Goal: Information Seeking & Learning: Learn about a topic

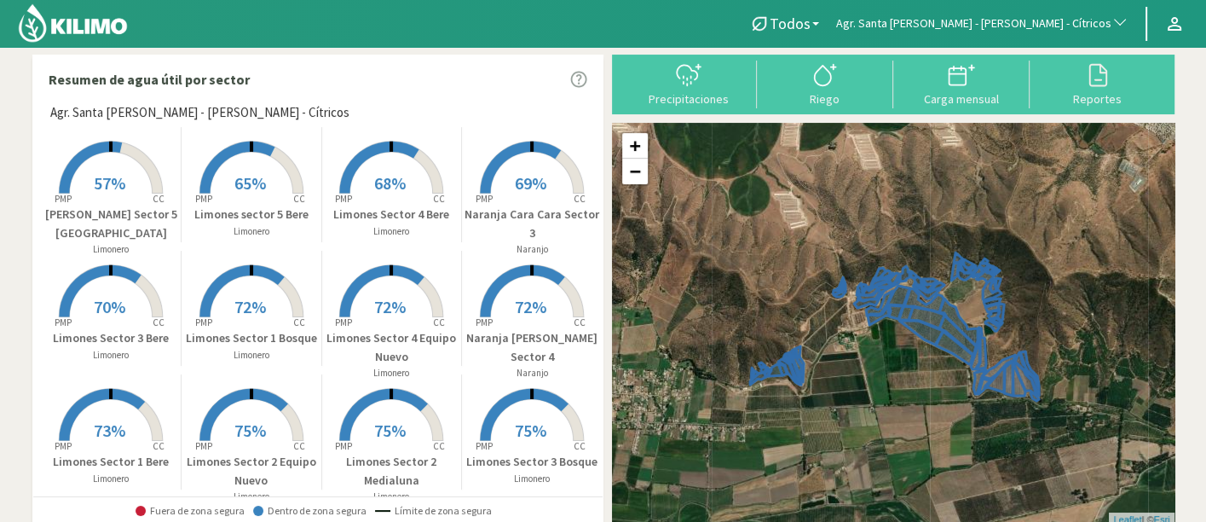
click at [1040, 20] on span "Agr. Santa [PERSON_NAME] - [PERSON_NAME] - Cítricos" at bounding box center [973, 23] width 275 height 17
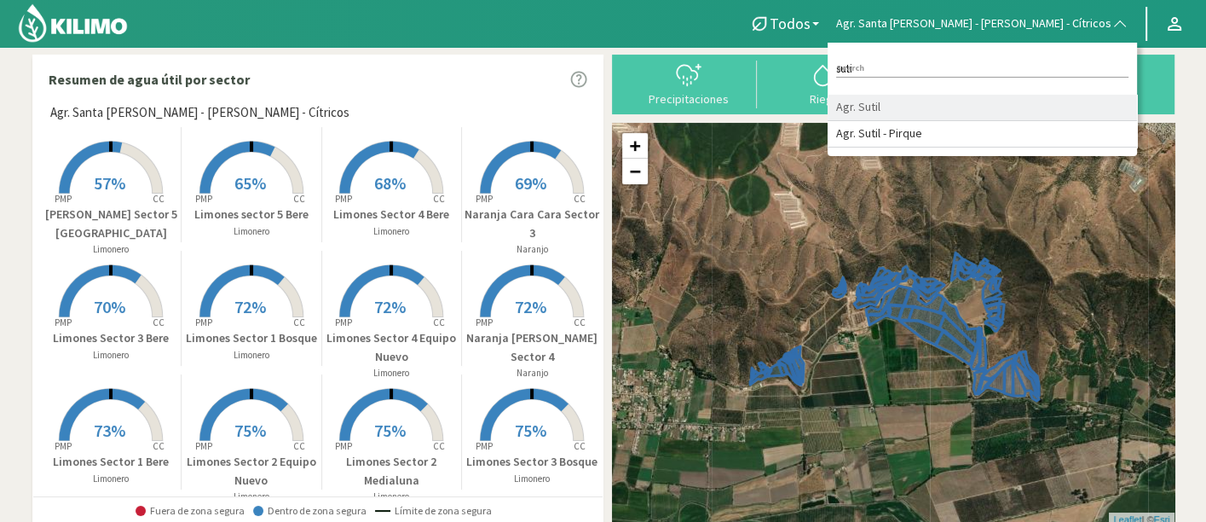
type input "suti"
click at [1025, 103] on li "Agr. Sutil" at bounding box center [982, 108] width 309 height 26
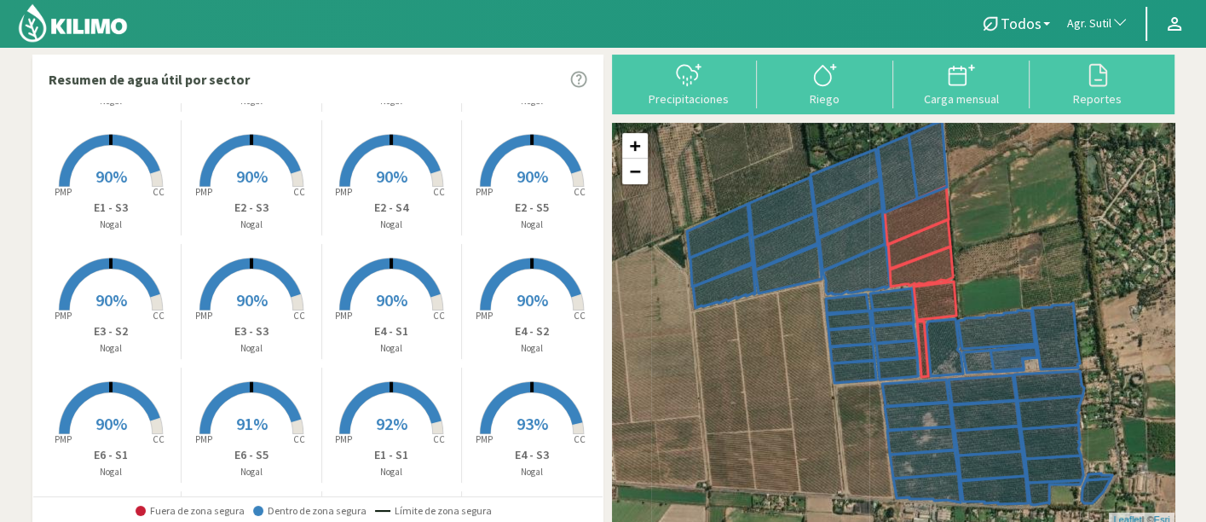
scroll to position [473, 0]
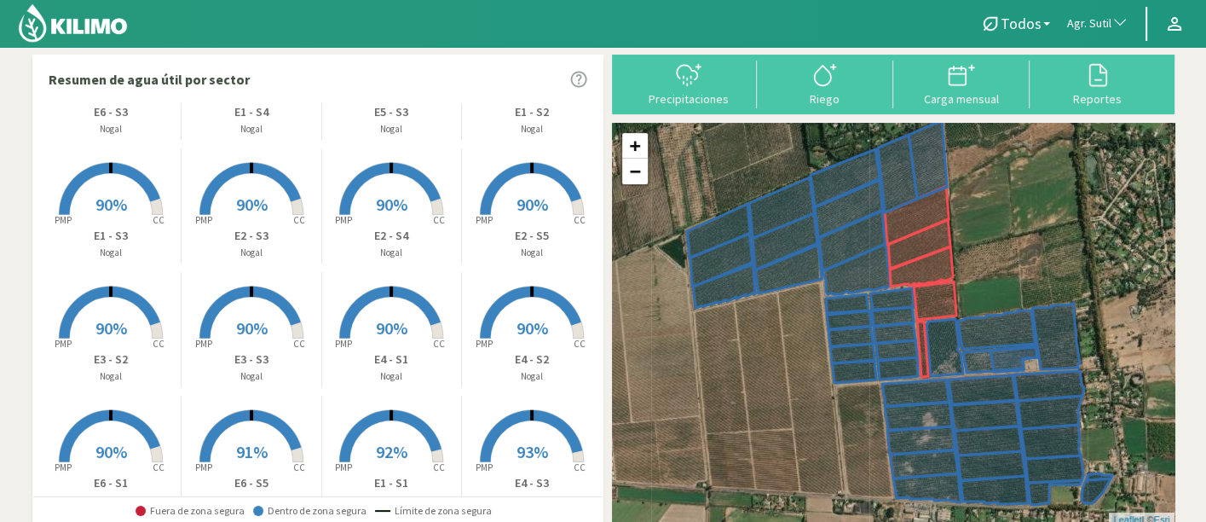
click at [261, 424] on rect at bounding box center [251, 463] width 136 height 136
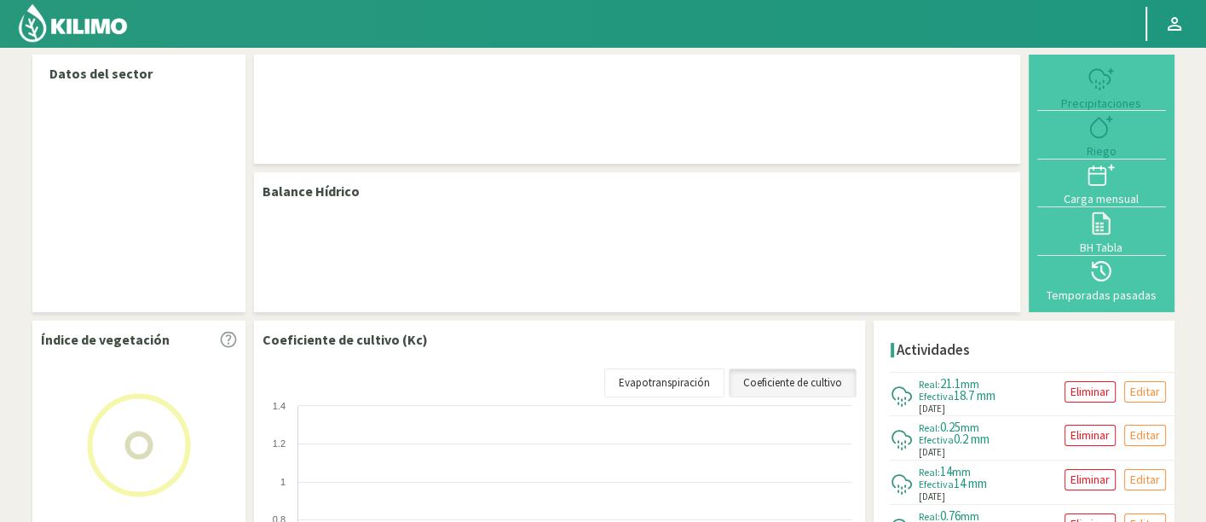
select select "21: Object"
select select "29: Object"
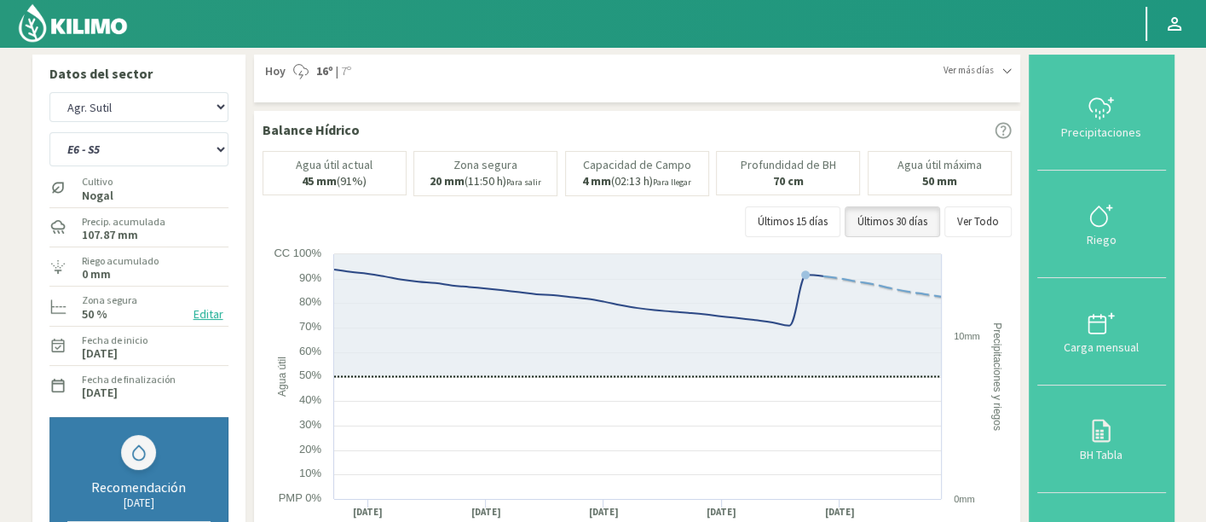
drag, startPoint x: 110, startPoint y: 35, endPoint x: 138, endPoint y: 6, distance: 40.4
click at [110, 35] on img at bounding box center [73, 23] width 112 height 41
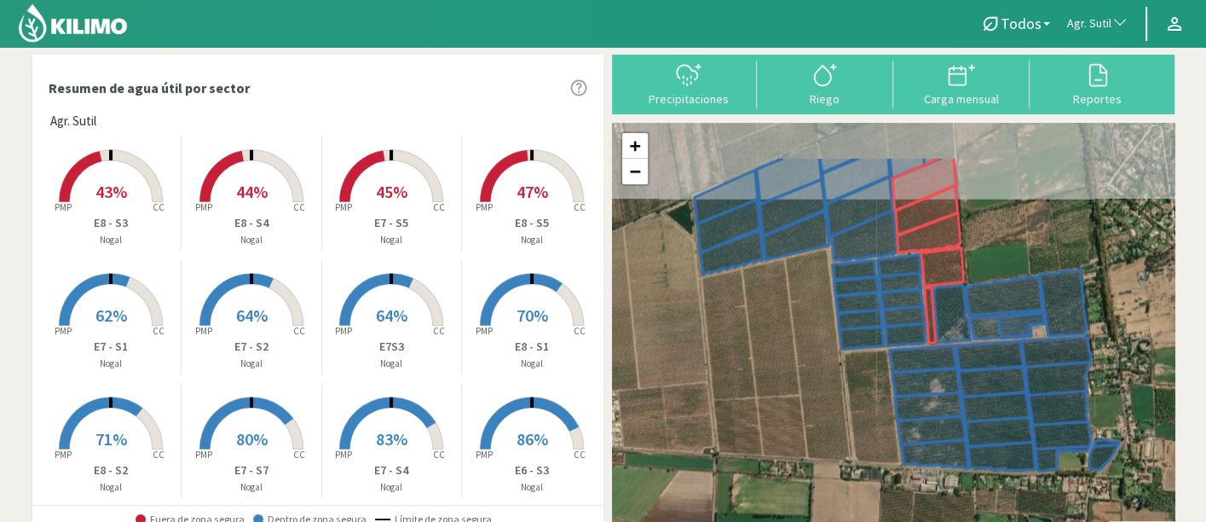
drag, startPoint x: 797, startPoint y: 303, endPoint x: 836, endPoint y: 368, distance: 76.4
click at [836, 368] on div "+ − Leaflet | © Esri" at bounding box center [893, 329] width 563 height 412
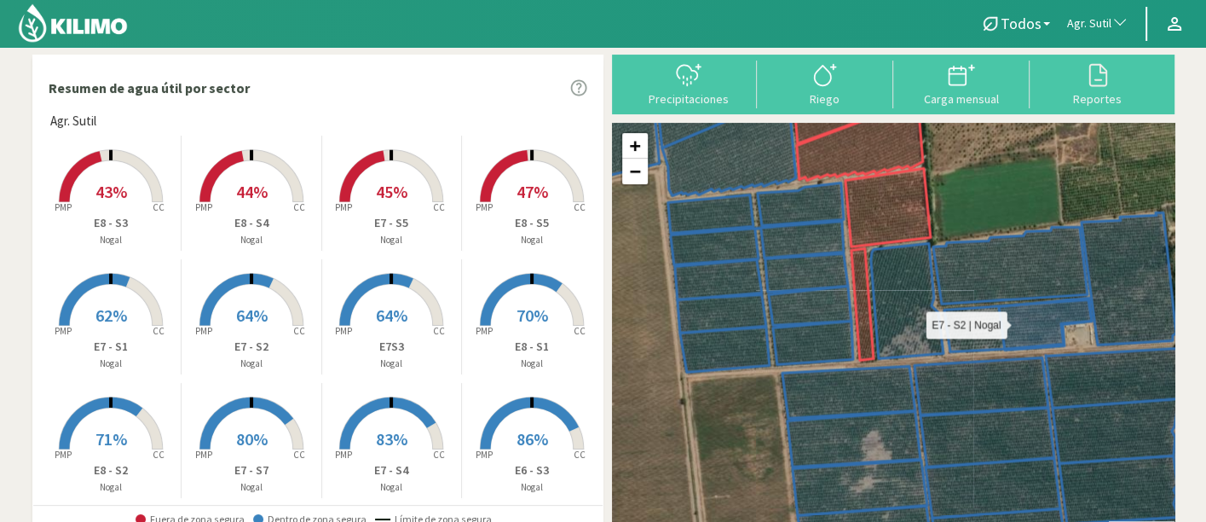
click at [972, 342] on icon at bounding box center [1017, 325] width 147 height 52
click at [233, 332] on rect at bounding box center [251, 327] width 136 height 136
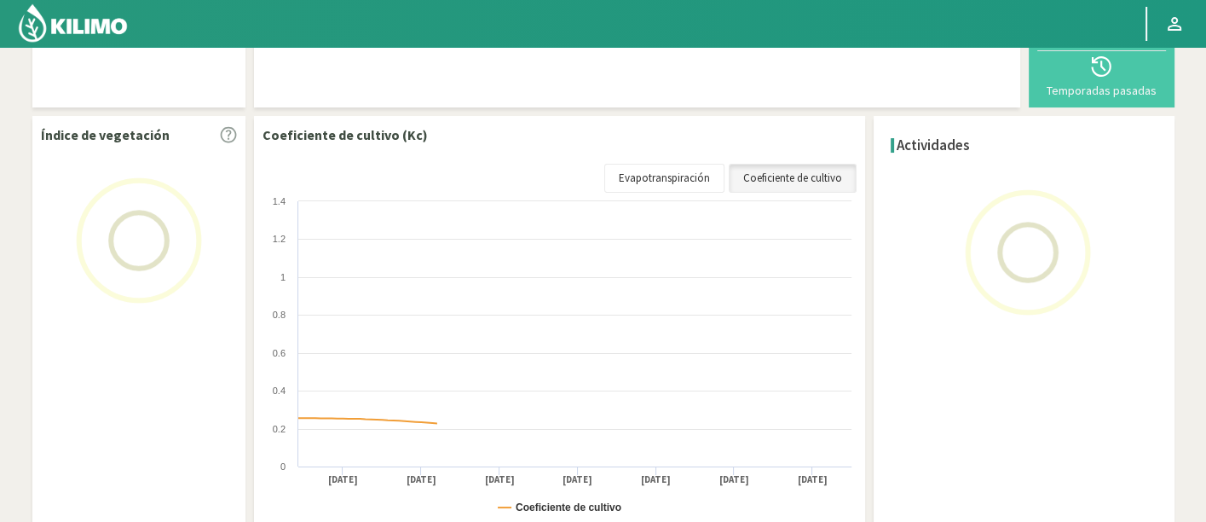
scroll to position [210, 0]
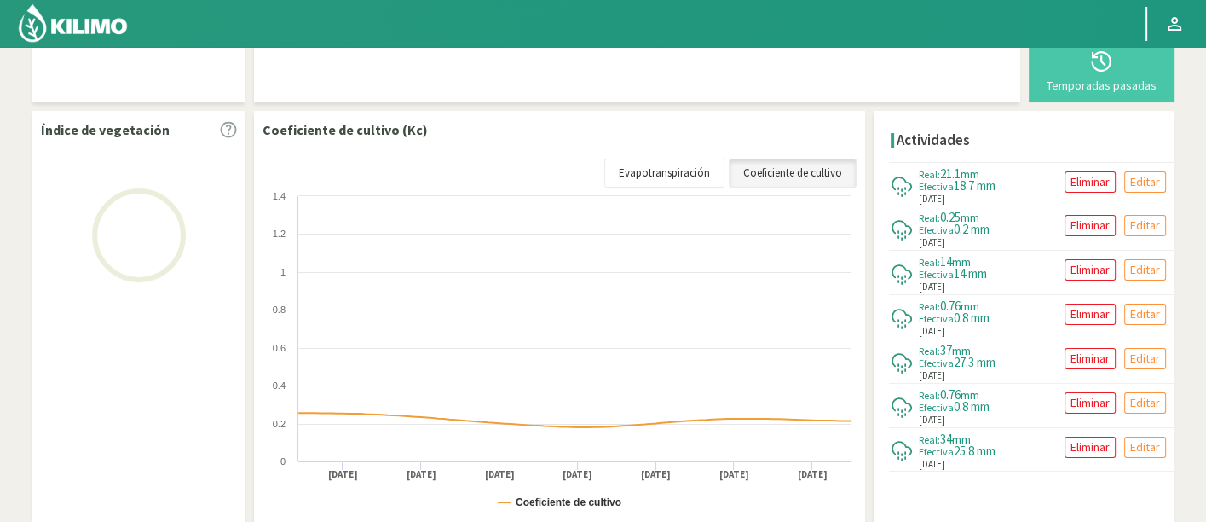
select select "21: Object"
select select "31: Object"
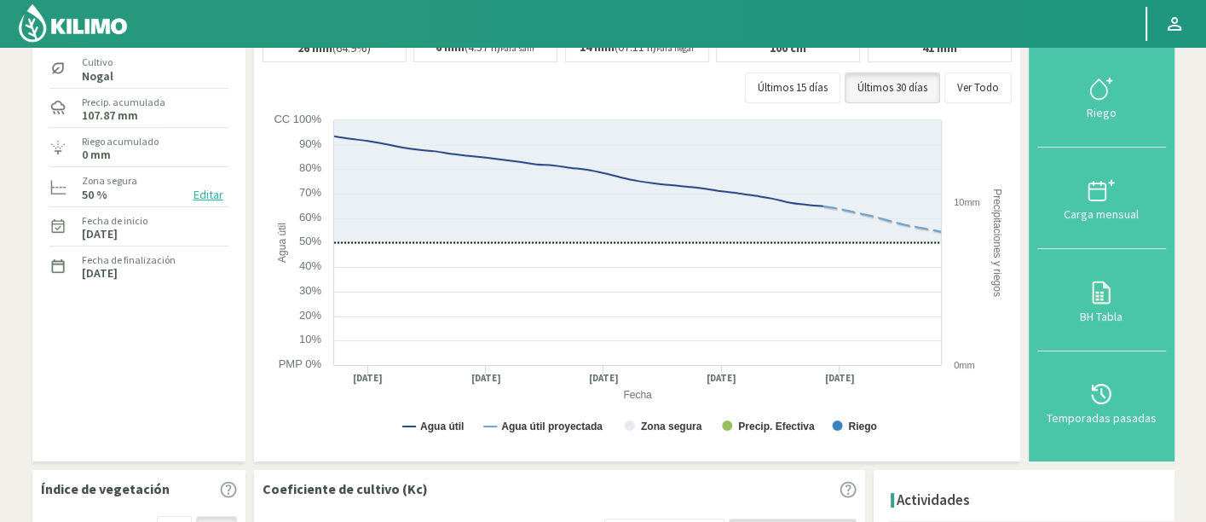
scroll to position [20, 0]
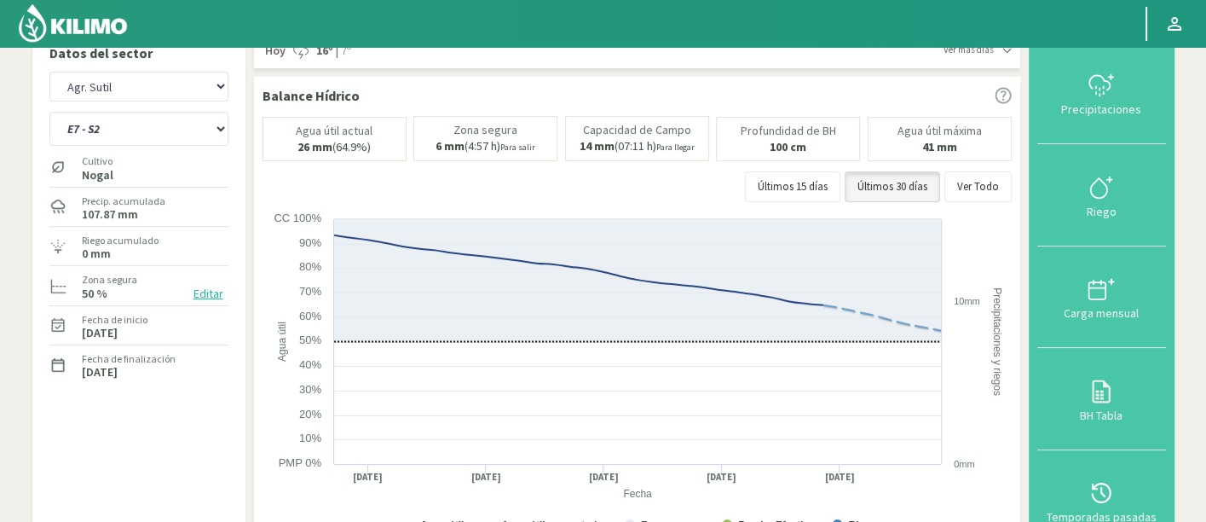
click at [112, 43] on link at bounding box center [73, 23] width 119 height 47
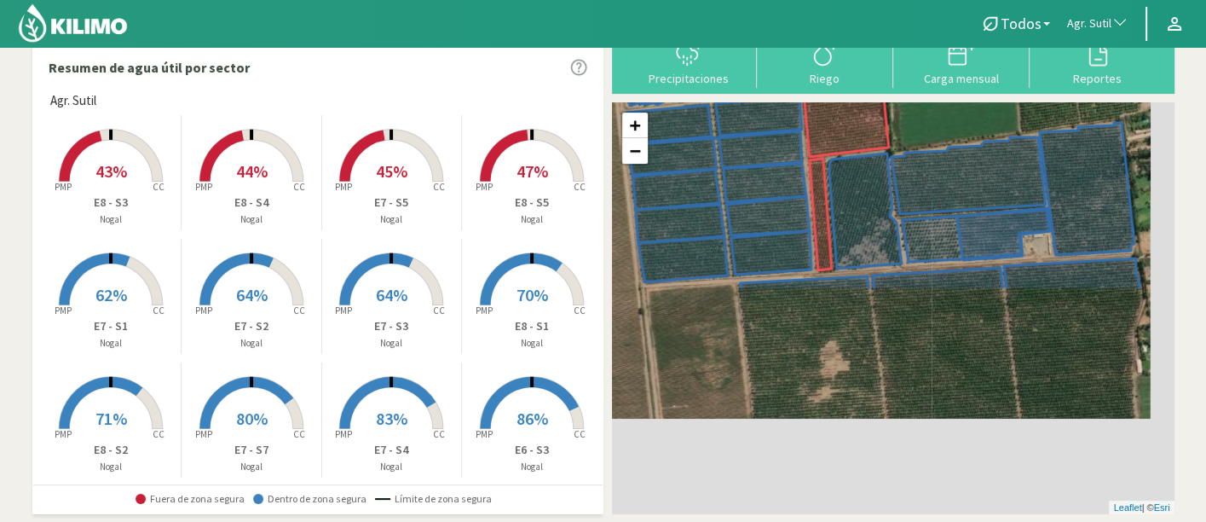
drag, startPoint x: 1013, startPoint y: 319, endPoint x: 903, endPoint y: -3, distance: 340.1
click at [903, 0] on html "Todos Todos Nogal Agr. Sutil Todos Agr. Sutil Principal Perfil Perfil Salir Res…" at bounding box center [603, 241] width 1206 height 522
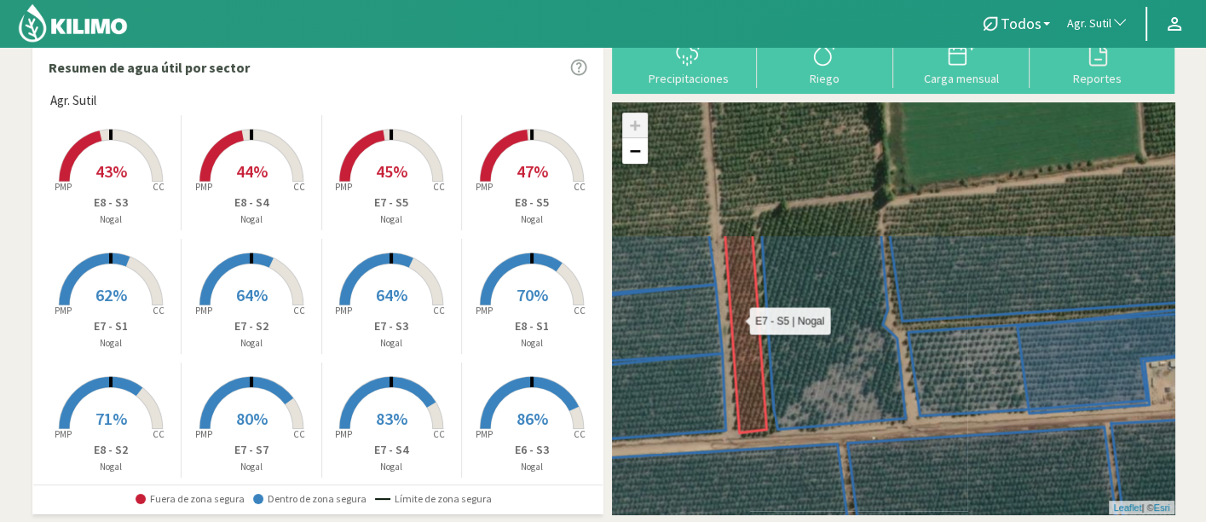
drag, startPoint x: 757, startPoint y: 228, endPoint x: 754, endPoint y: 257, distance: 29.1
click at [758, 394] on icon at bounding box center [745, 332] width 42 height 199
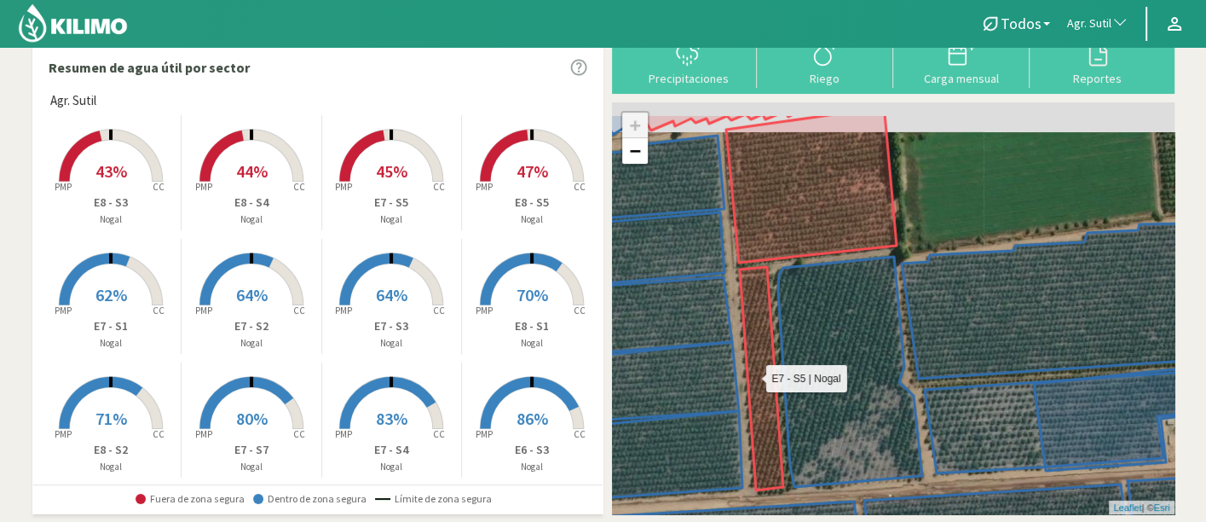
drag, startPoint x: 750, startPoint y: 179, endPoint x: 766, endPoint y: 239, distance: 61.8
click at [766, 239] on icon at bounding box center [810, 301] width 170 height 377
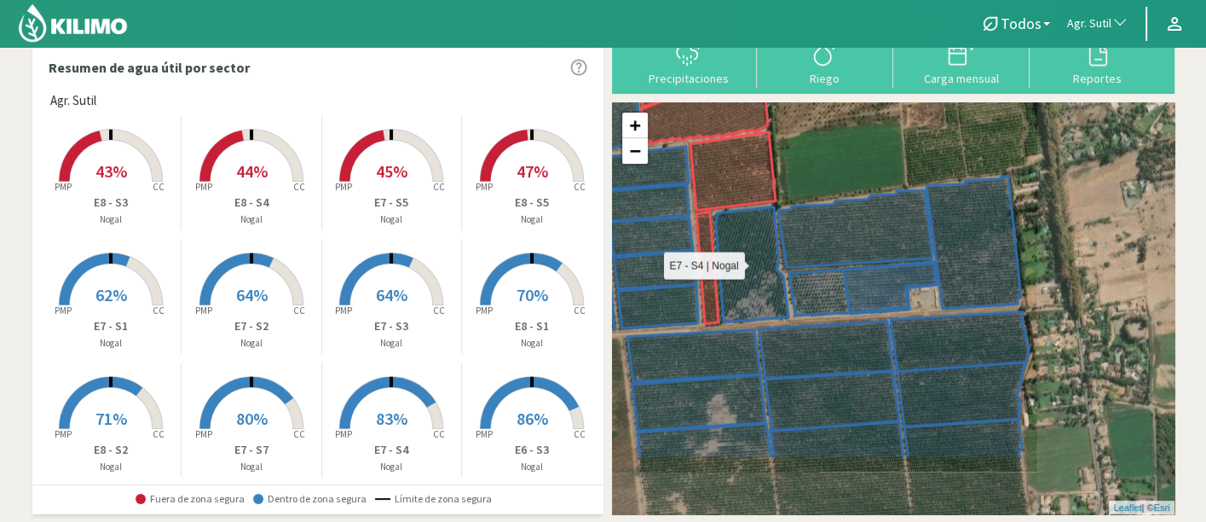
drag, startPoint x: 926, startPoint y: 376, endPoint x: 750, endPoint y: 276, distance: 202.7
click at [750, 276] on icon at bounding box center [751, 264] width 72 height 115
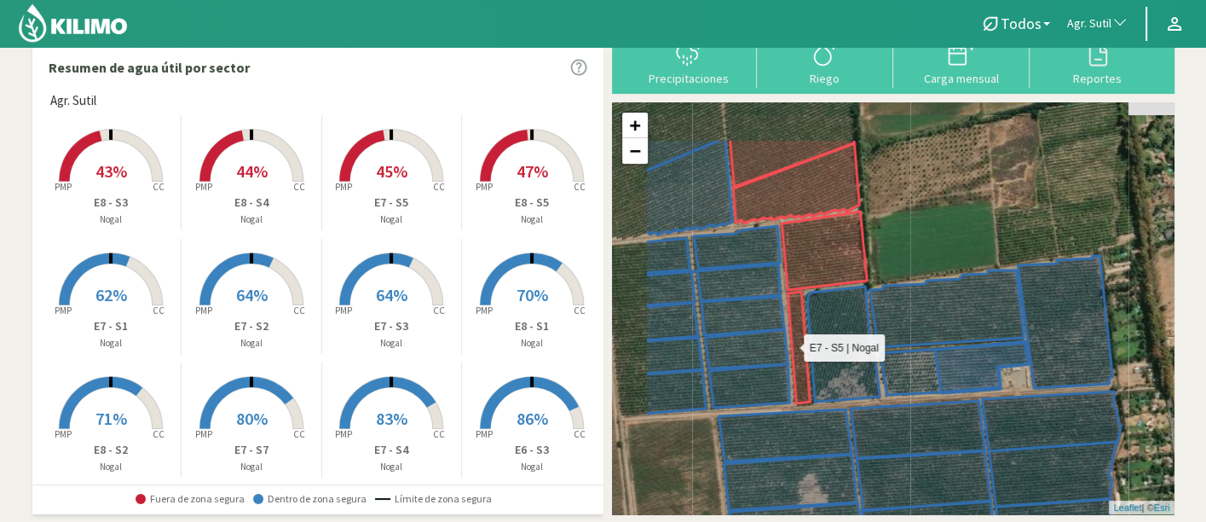
drag, startPoint x: 735, startPoint y: 199, endPoint x: 818, endPoint y: 270, distance: 110.0
click at [818, 270] on icon at bounding box center [824, 307] width 85 height 192
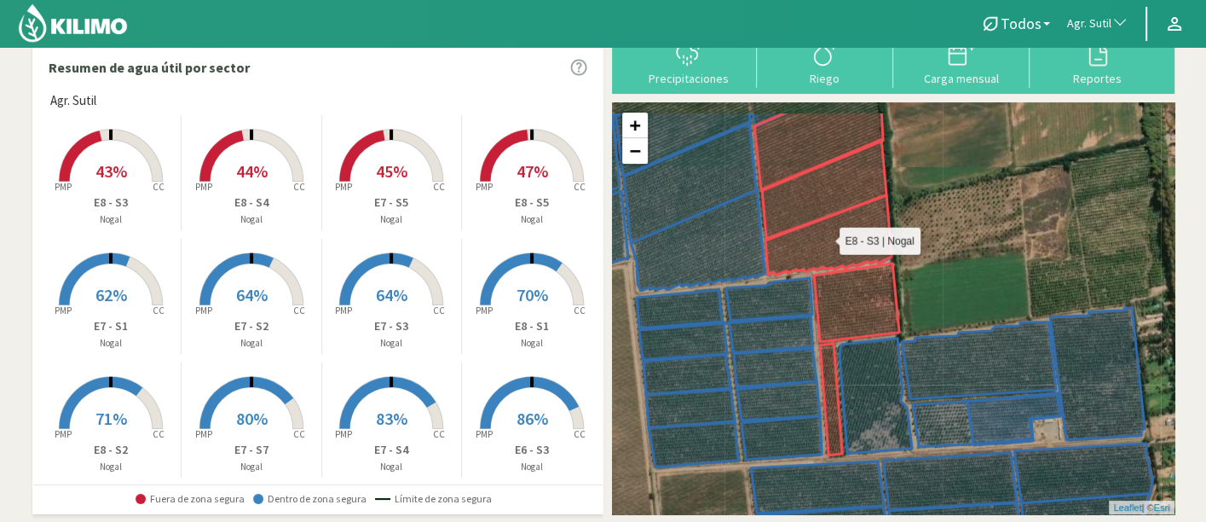
drag, startPoint x: 808, startPoint y: 229, endPoint x: 820, endPoint y: 245, distance: 19.4
click at [820, 245] on icon at bounding box center [828, 235] width 126 height 80
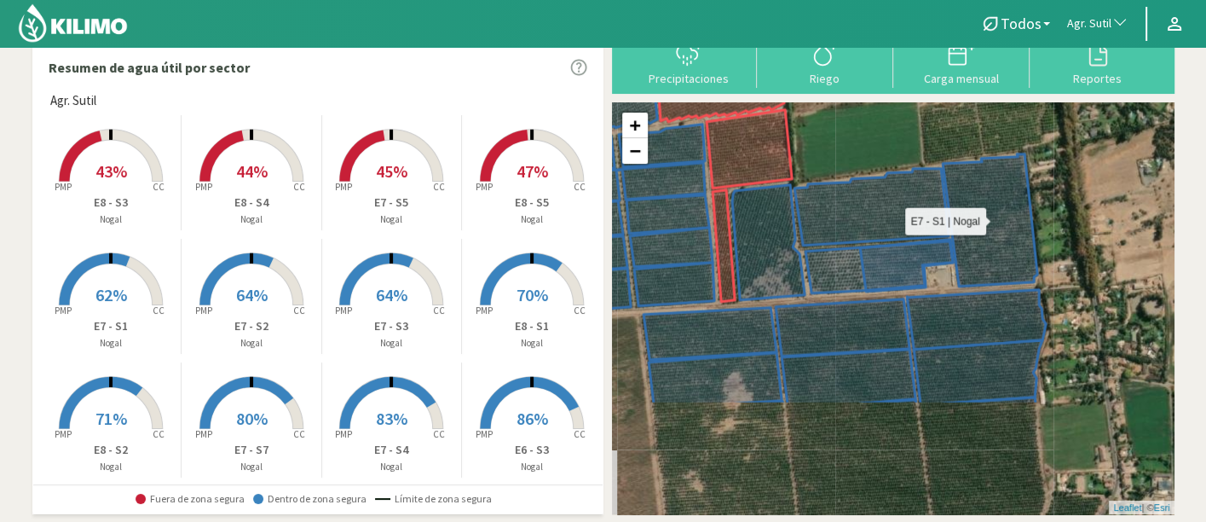
drag, startPoint x: 1098, startPoint y: 377, endPoint x: 984, endPoint y: 216, distance: 197.0
click at [984, 216] on icon at bounding box center [990, 220] width 95 height 132
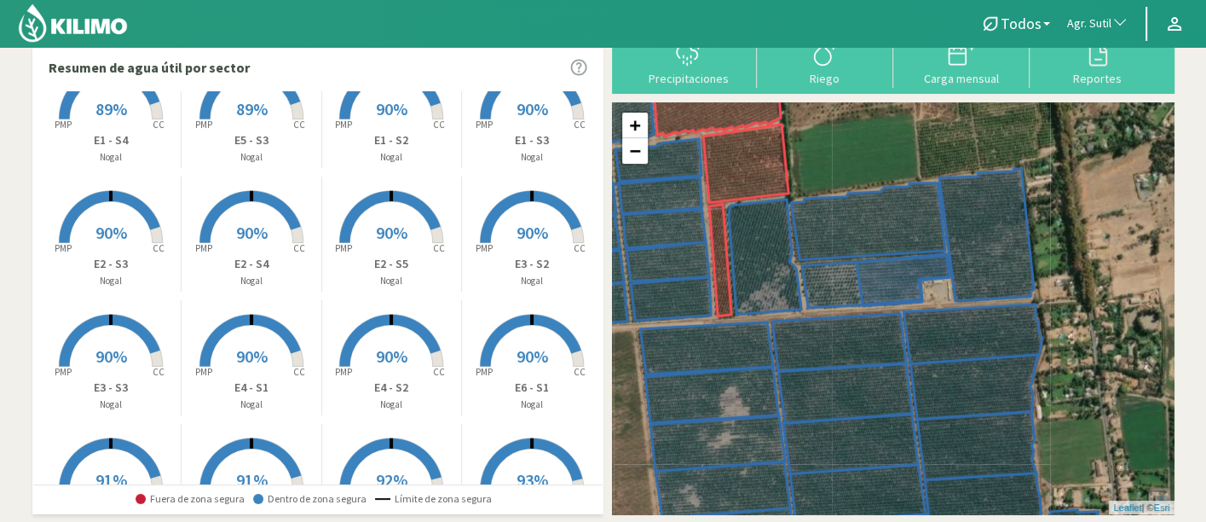
scroll to position [378, 0]
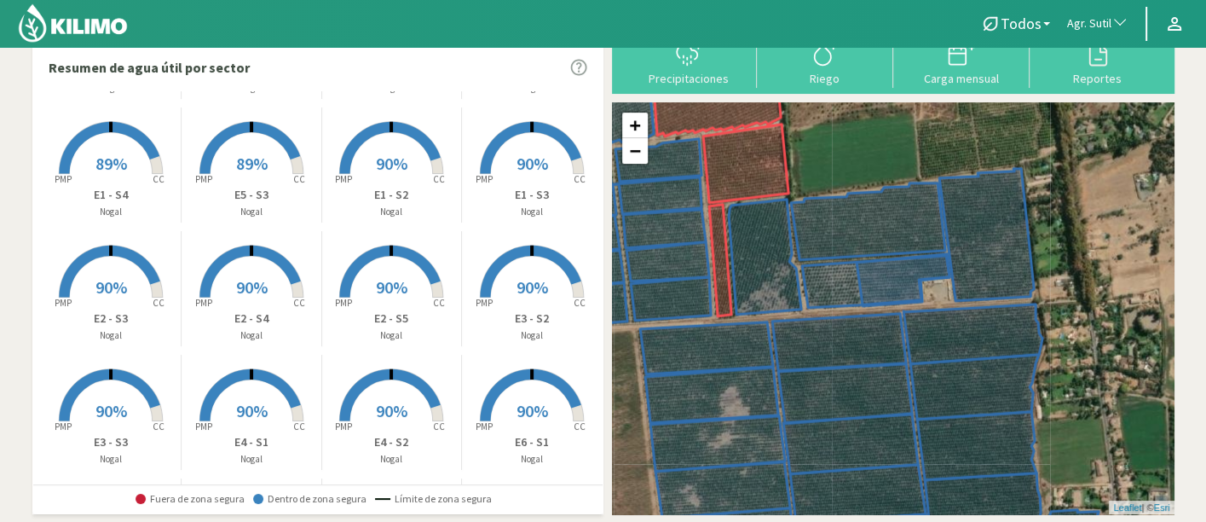
click at [138, 186] on p "E1 - S4" at bounding box center [112, 195] width 140 height 18
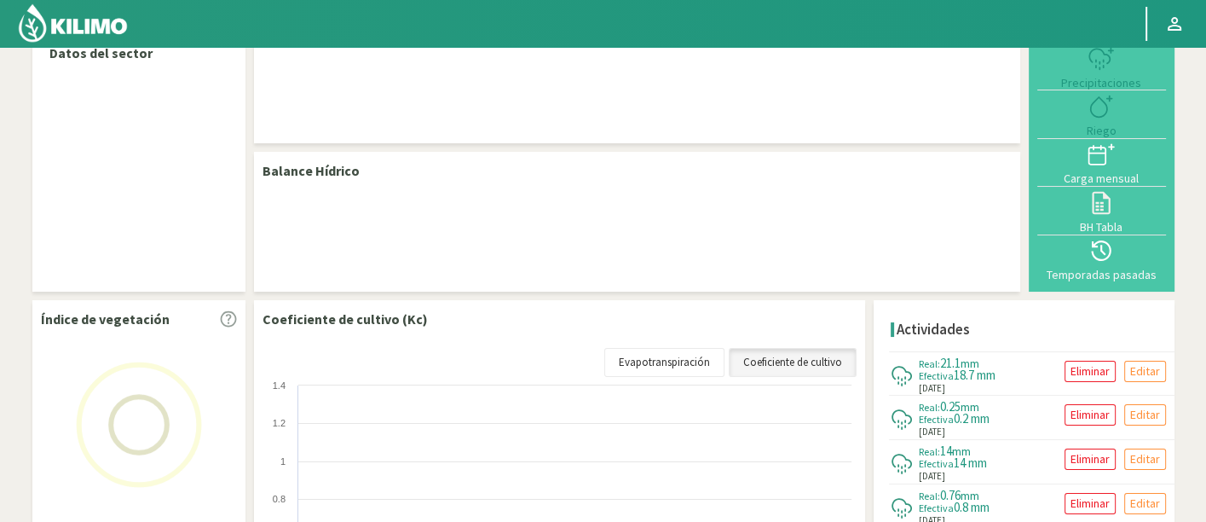
select select "21: Object"
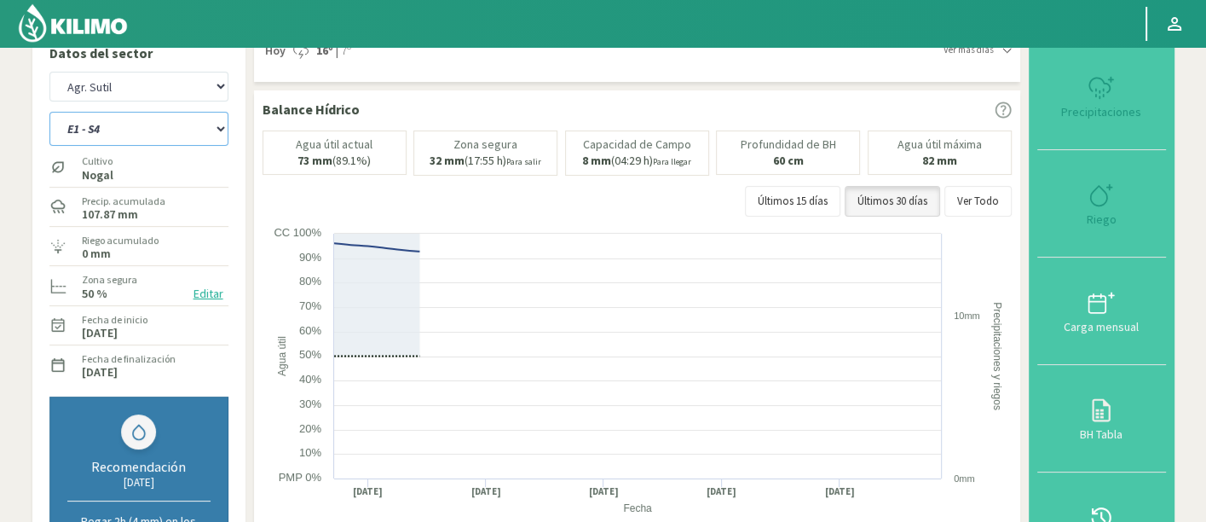
click at [189, 136] on select "E1 - S1 E1 - S2 E1 - S3 E1 - S4 E1 - S5 E2 - S1 E2 - S2 E2 - S3 E2 - S4 E2 - S5…" at bounding box center [138, 129] width 179 height 34
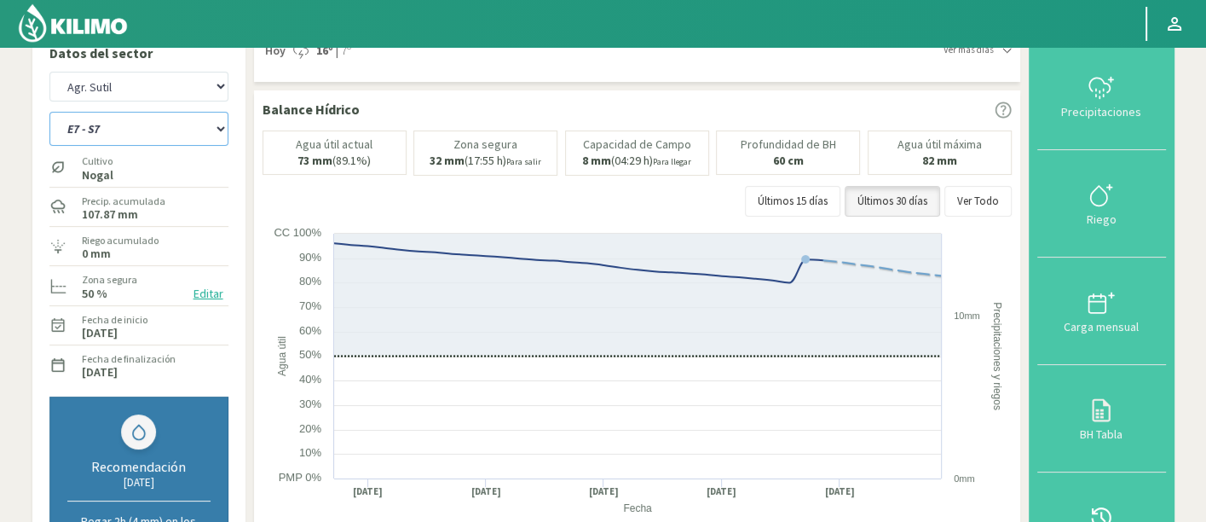
click at [49, 112] on select "E1 - S1 E1 - S2 E1 - S3 E1 - S4 E1 - S5 E2 - S1 E2 - S2 E2 - S3 E2 - S4 E2 - S5…" at bounding box center [138, 129] width 179 height 34
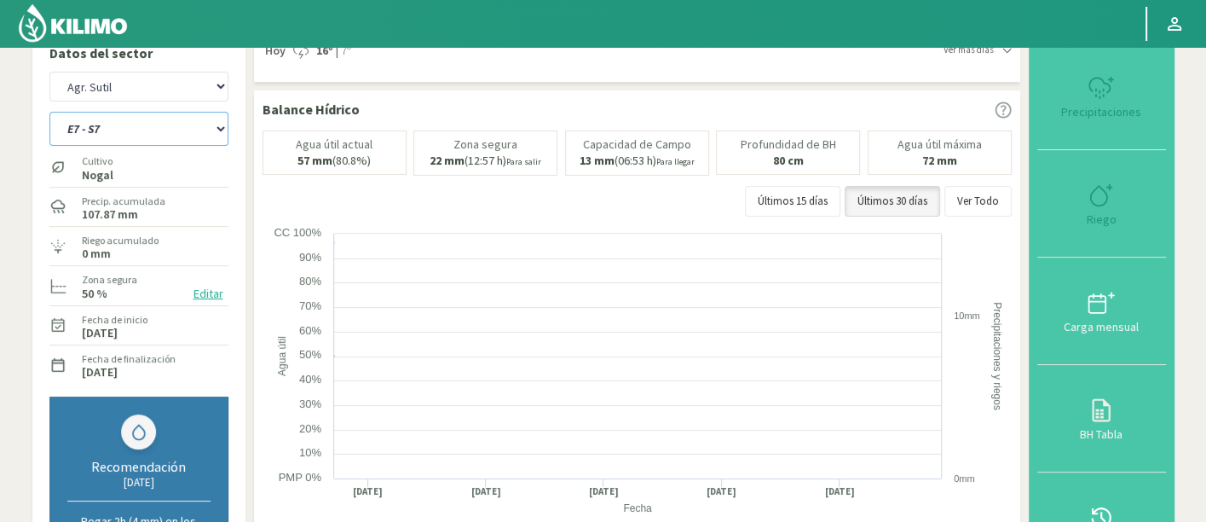
select select "3: Object"
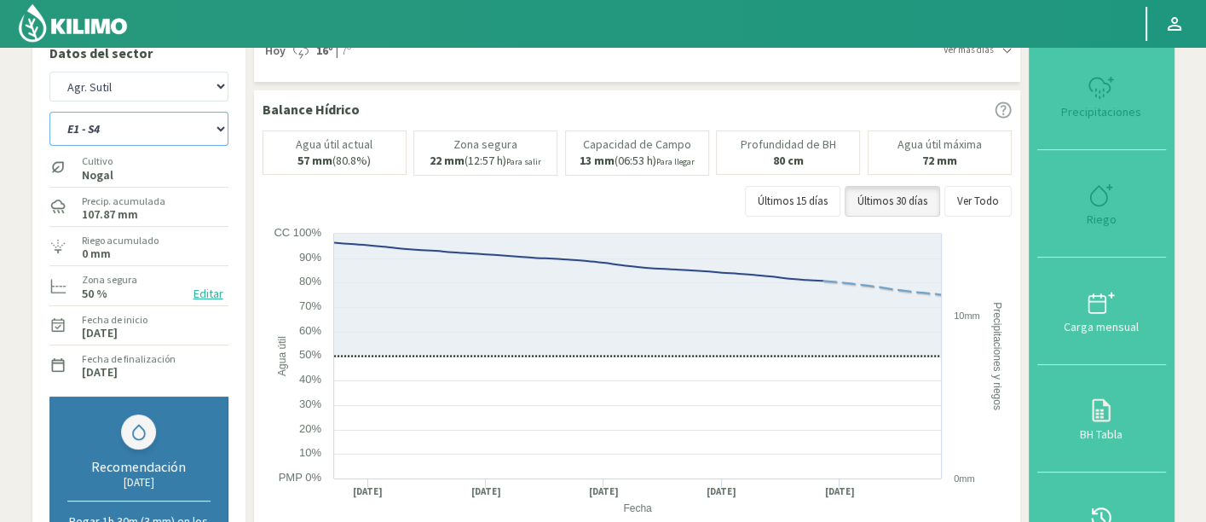
select select "301: Object"
click at [217, 136] on select "E1 - S1 E1 - S2 E1 - S3 E1 - S4 E1 - S5 E2 - S1 E2 - S2 E2 - S3 E2 - S4 E2 - S5…" at bounding box center [138, 129] width 179 height 34
click at [49, 112] on select "E1 - S1 E1 - S2 E1 - S3 E1 - S4 E1 - S5 E2 - S1 E2 - S2 E2 - S3 E2 - S4 E2 - S5…" at bounding box center [138, 129] width 179 height 34
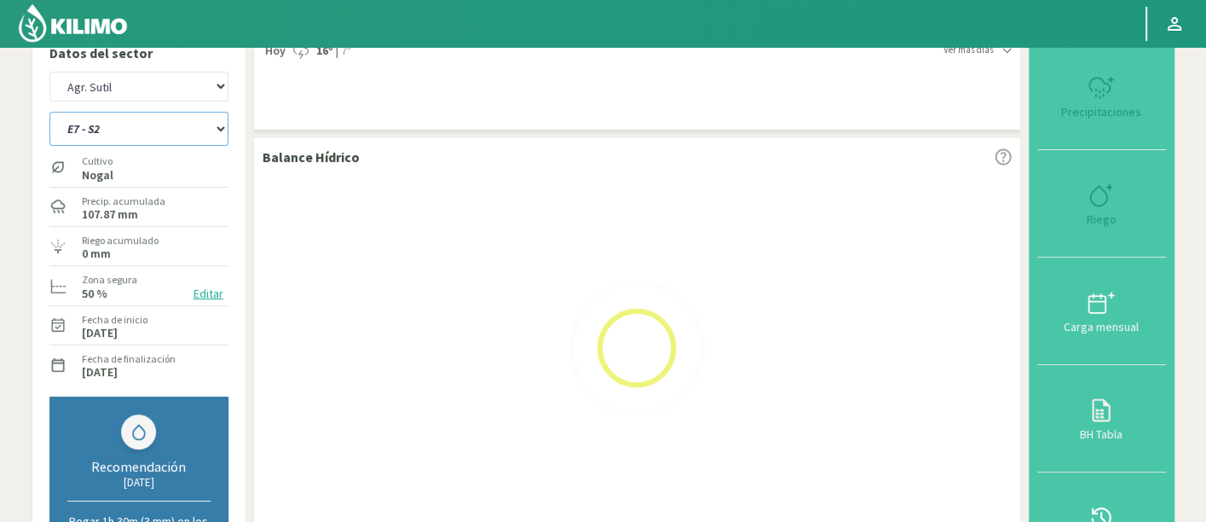
select select "76: Object"
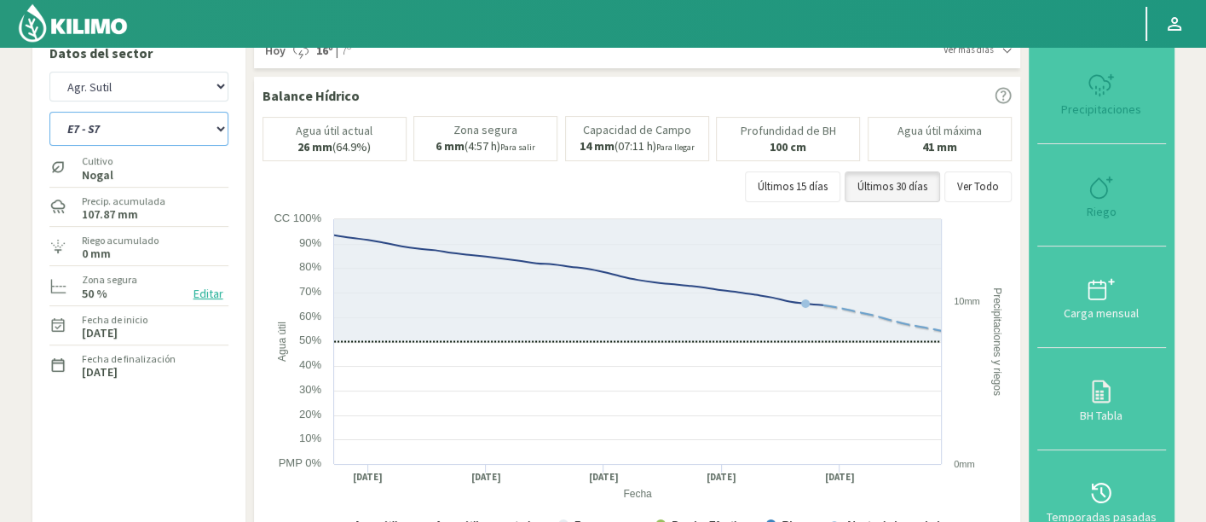
select select "581: Object"
select select "113: Object"
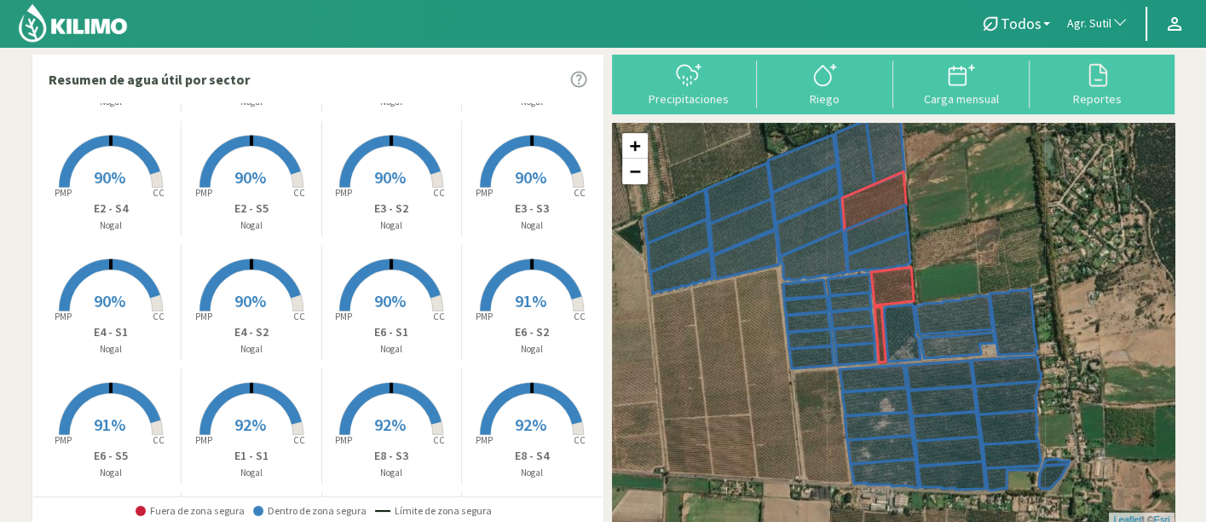
scroll to position [378, 0]
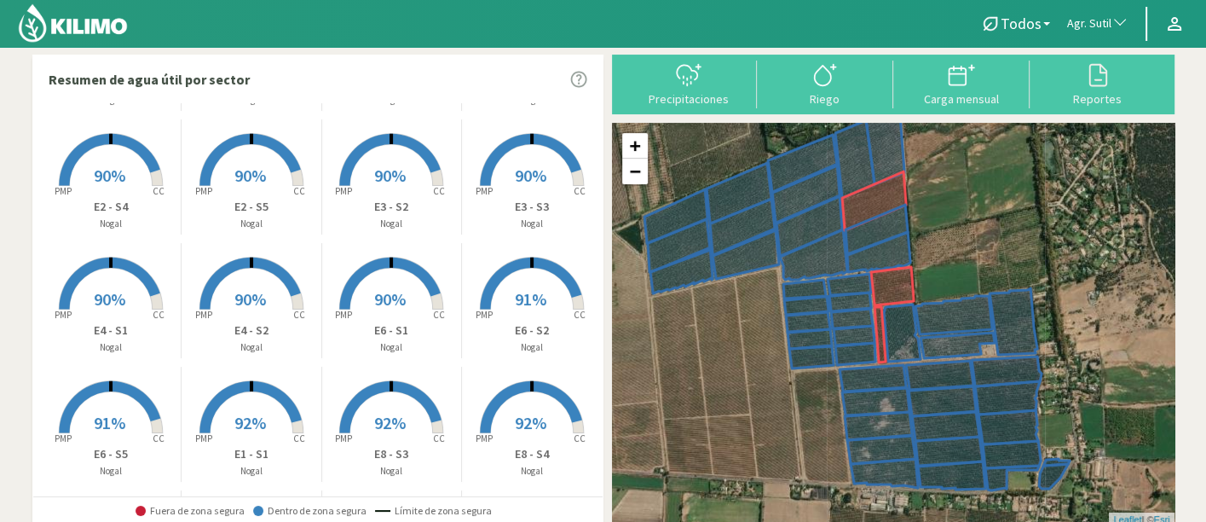
click at [270, 437] on rect at bounding box center [251, 434] width 136 height 136
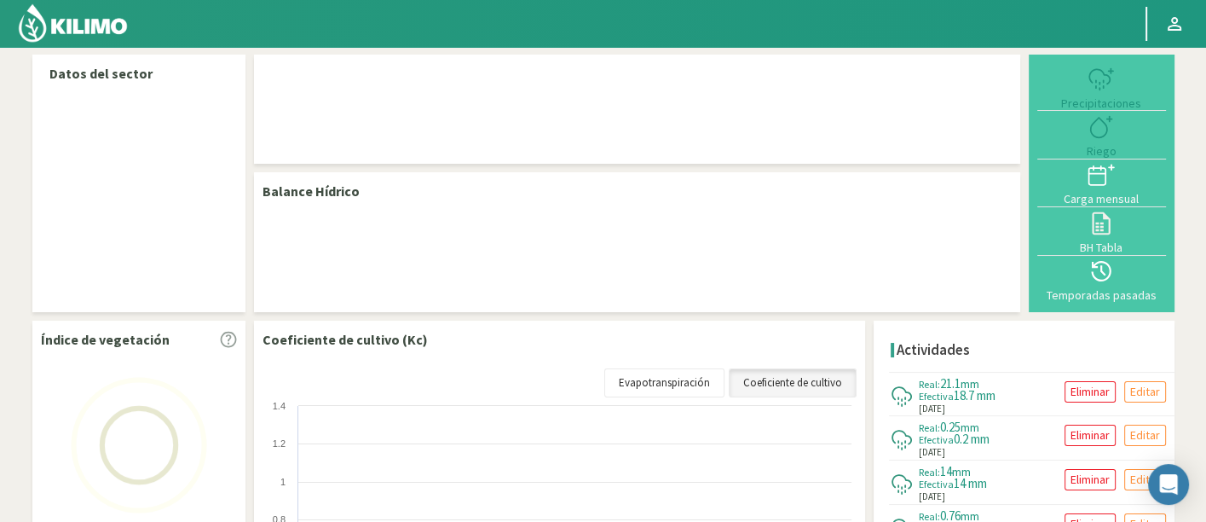
select select "21: Object"
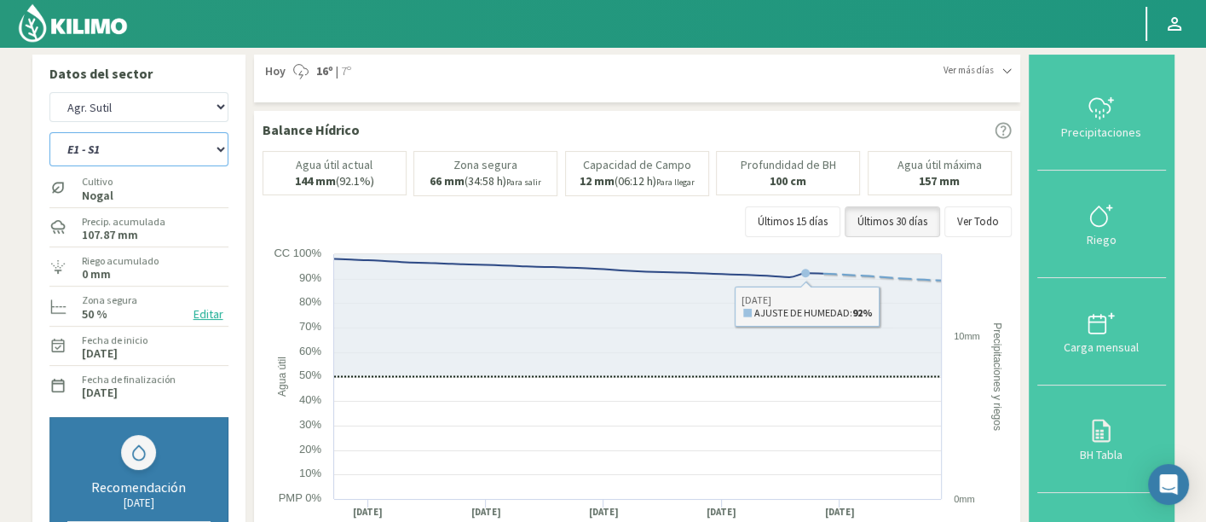
click at [151, 148] on select "E1 - S1 E1 - S2 E1 - S3 E1 - S4 E1 - S5 E2 - S1 E2 - S2 E2 - S3 E2 - S4 E2 - S5…" at bounding box center [138, 149] width 179 height 34
click at [49, 132] on select "E1 - S1 E1 - S2 E1 - S3 E1 - S4 E1 - S5 E2 - S1 E2 - S2 E2 - S3 E2 - S4 E2 - S5…" at bounding box center [138, 149] width 179 height 34
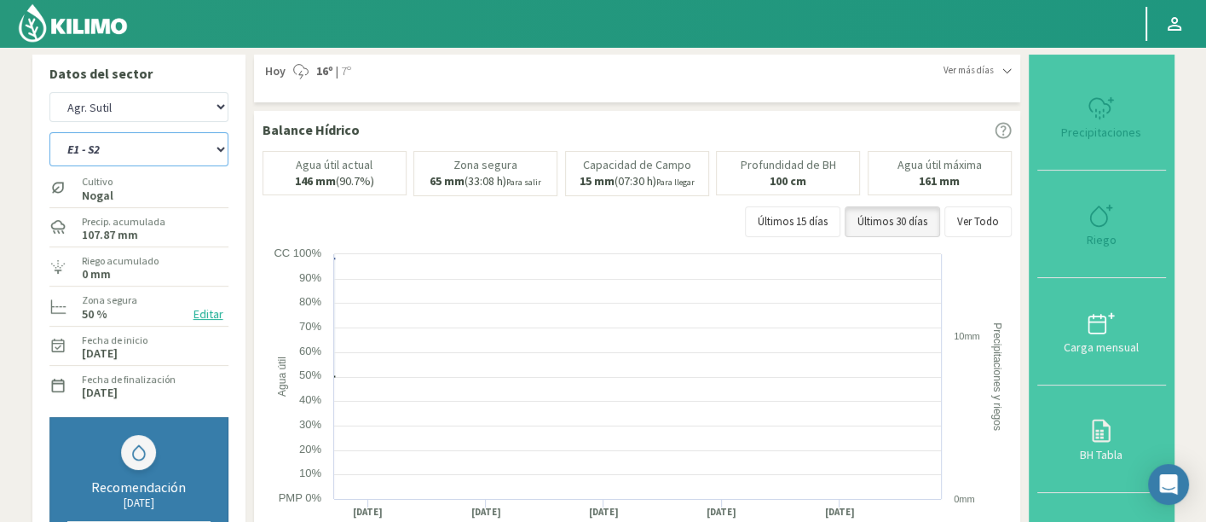
select select "0: Object"
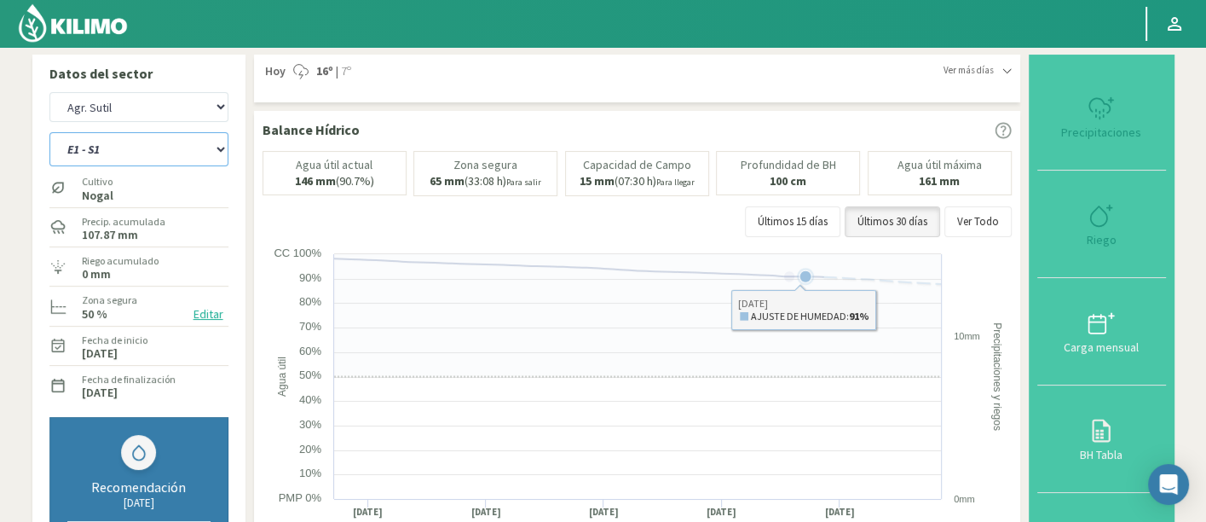
select select "301: Object"
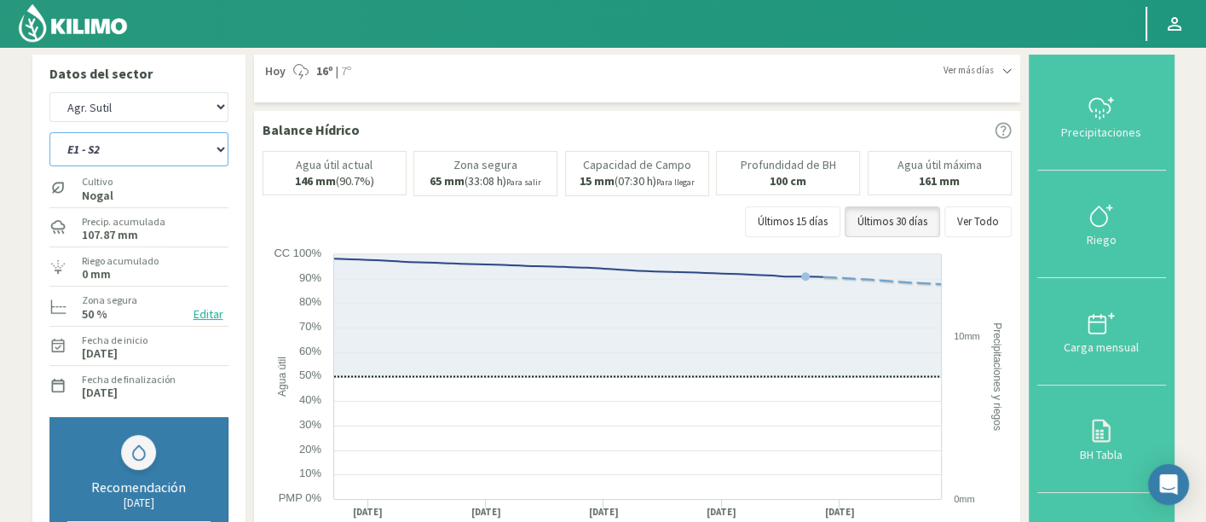
click at [122, 152] on select "E1 - S1 E1 - S2 E1 - S3 E1 - S4 E1 - S5 E2 - S1 E2 - S2 E2 - S3 E2 - S4 E2 - S5…" at bounding box center [138, 149] width 179 height 34
click at [49, 132] on select "E1 - S1 E1 - S2 E1 - S3 E1 - S4 E1 - S5 E2 - S1 E2 - S2 E2 - S3 E2 - S4 E2 - S5…" at bounding box center [138, 149] width 179 height 34
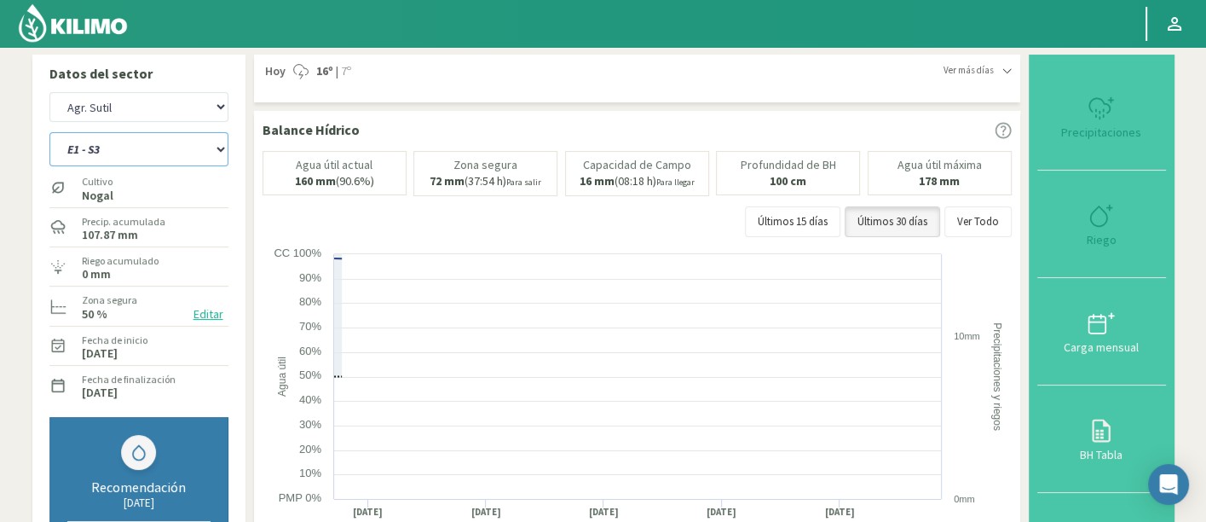
select select "41: Object"
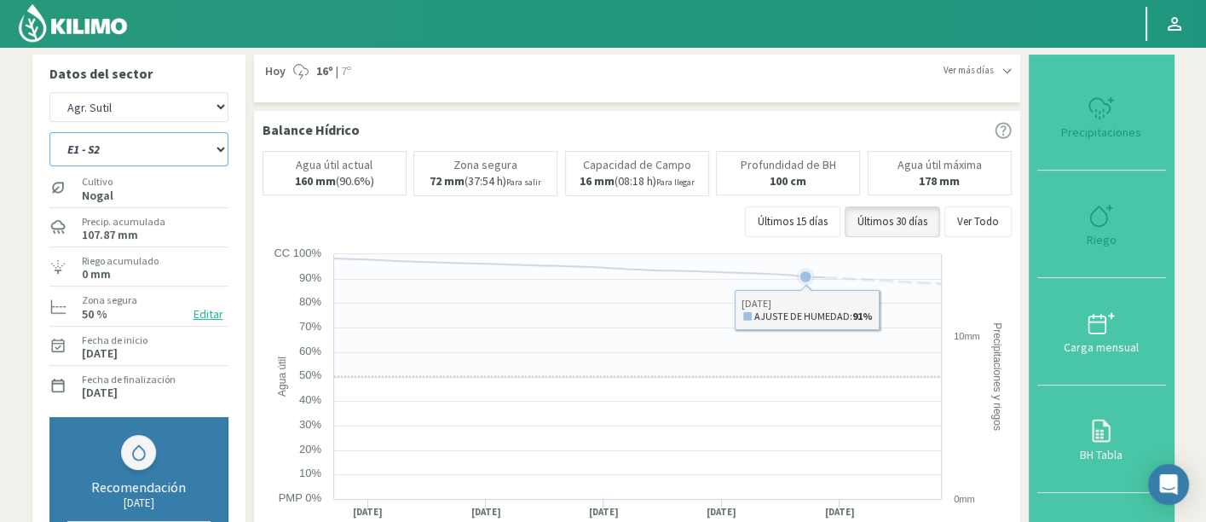
select select "581: Object"
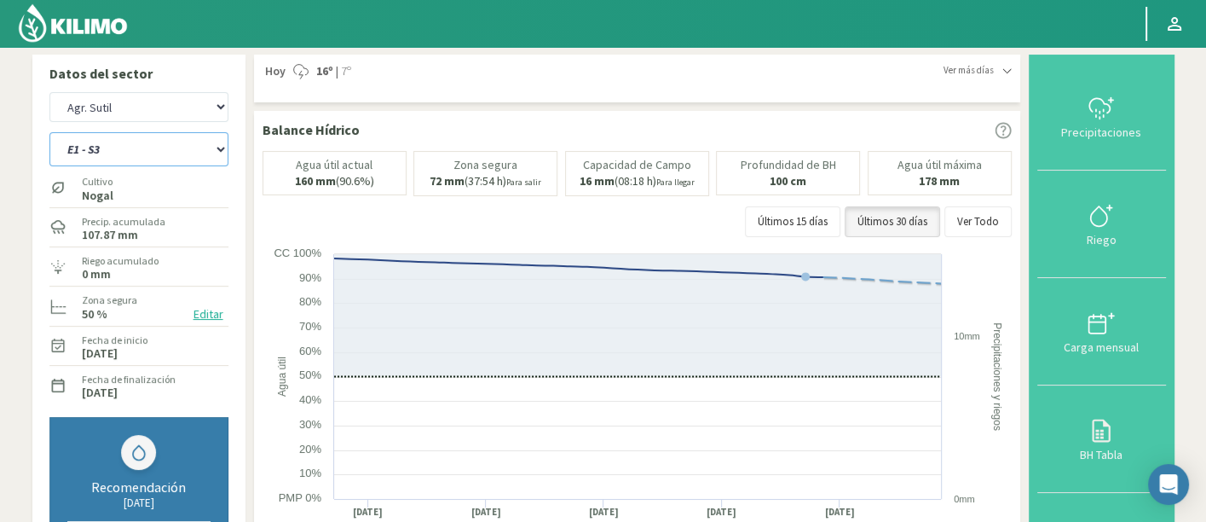
click at [147, 149] on select "E1 - S1 E1 - S2 E1 - S3 E1 - S4 E1 - S5 E2 - S1 E2 - S2 E2 - S3 E2 - S4 E2 - S5…" at bounding box center [138, 149] width 179 height 34
click at [49, 132] on select "E1 - S1 E1 - S2 E1 - S3 E1 - S4 E1 - S5 E2 - S1 E2 - S2 E2 - S3 E2 - S4 E2 - S5…" at bounding box center [138, 149] width 179 height 34
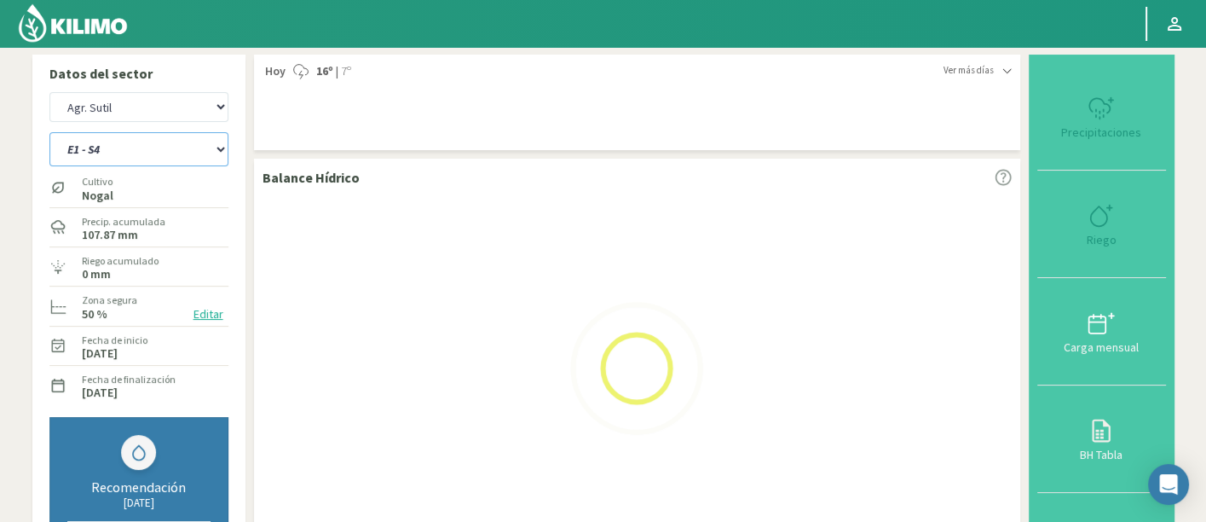
select select "82: Object"
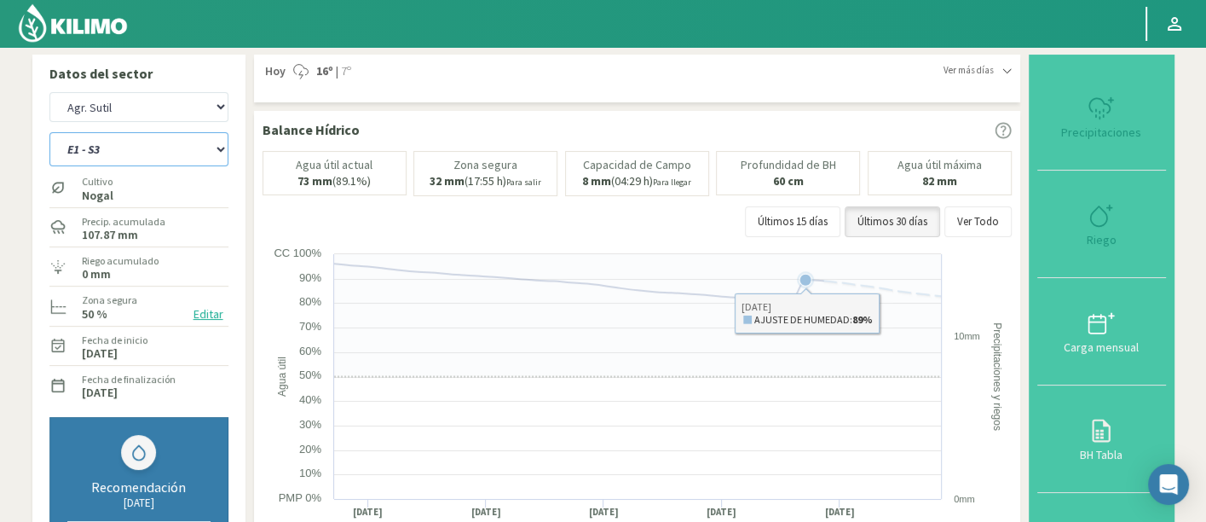
select select "861: Object"
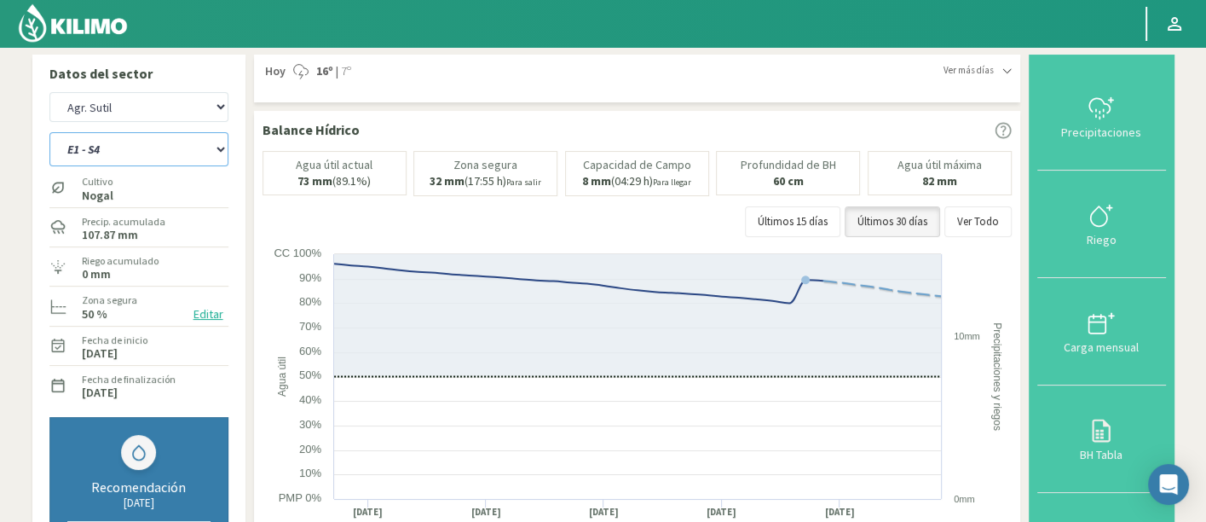
click at [186, 157] on select "E1 - S1 E1 - S2 E1 - S3 E1 - S4 E1 - S5 E2 - S1 E2 - S2 E2 - S3 E2 - S4 E2 - S5…" at bounding box center [138, 149] width 179 height 34
click at [49, 132] on select "E1 - S1 E1 - S2 E1 - S3 E1 - S4 E1 - S5 E2 - S1 E2 - S2 E2 - S3 E2 - S4 E2 - S5…" at bounding box center [138, 149] width 179 height 34
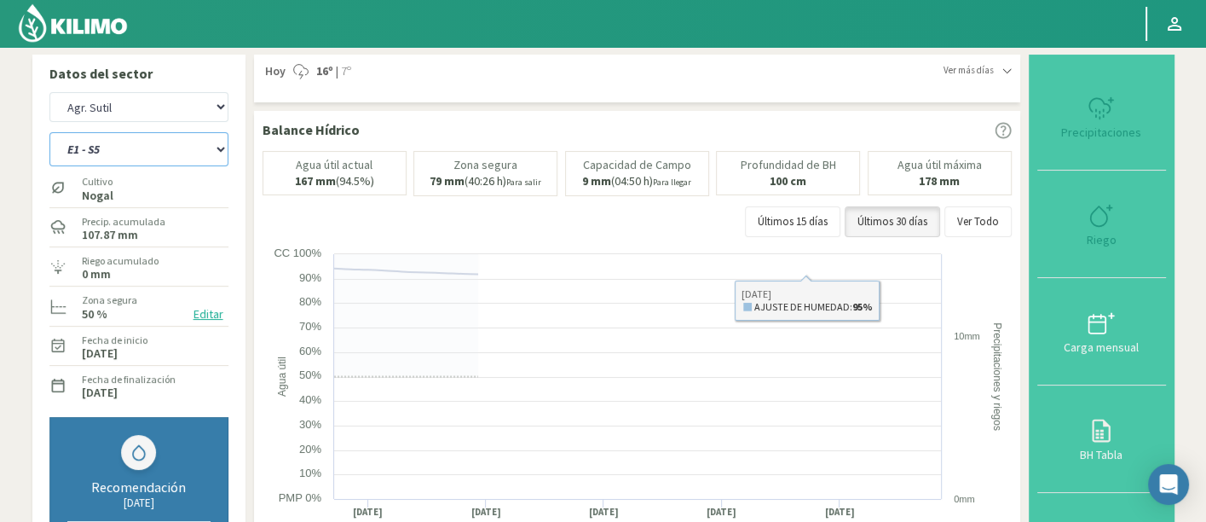
select select "123: Object"
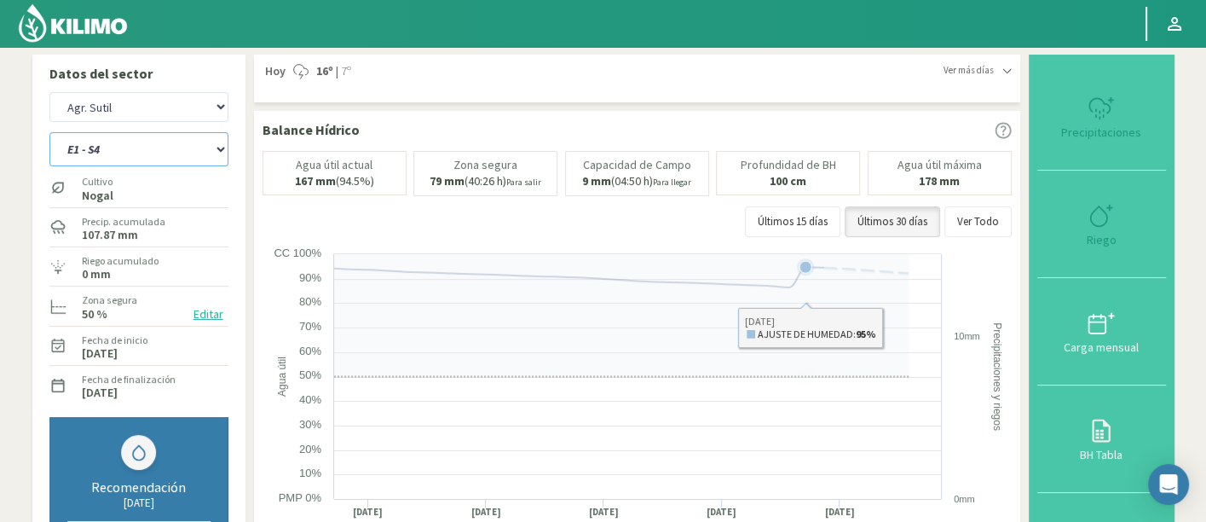
select select "1141: Object"
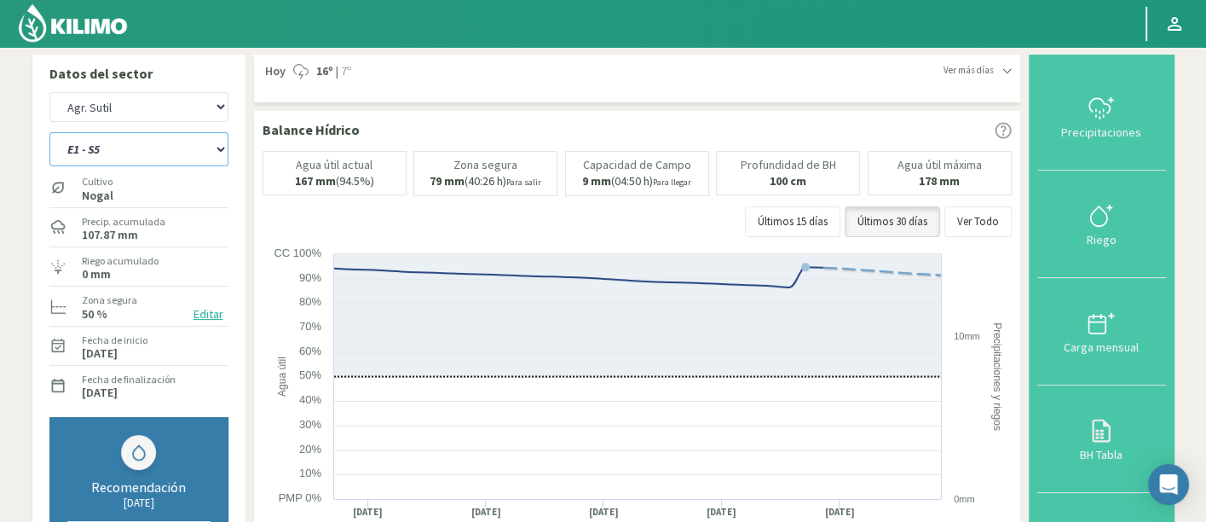
click at [92, 166] on select "E1 - S1 E1 - S2 E1 - S3 E1 - S4 E1 - S5 E2 - S1 E2 - S2 E2 - S3 E2 - S4 E2 - S5…" at bounding box center [138, 149] width 179 height 34
click at [49, 132] on select "E1 - S1 E1 - S2 E1 - S3 E1 - S4 E1 - S5 E2 - S1 E2 - S2 E2 - S3 E2 - S4 E2 - S5…" at bounding box center [138, 149] width 179 height 34
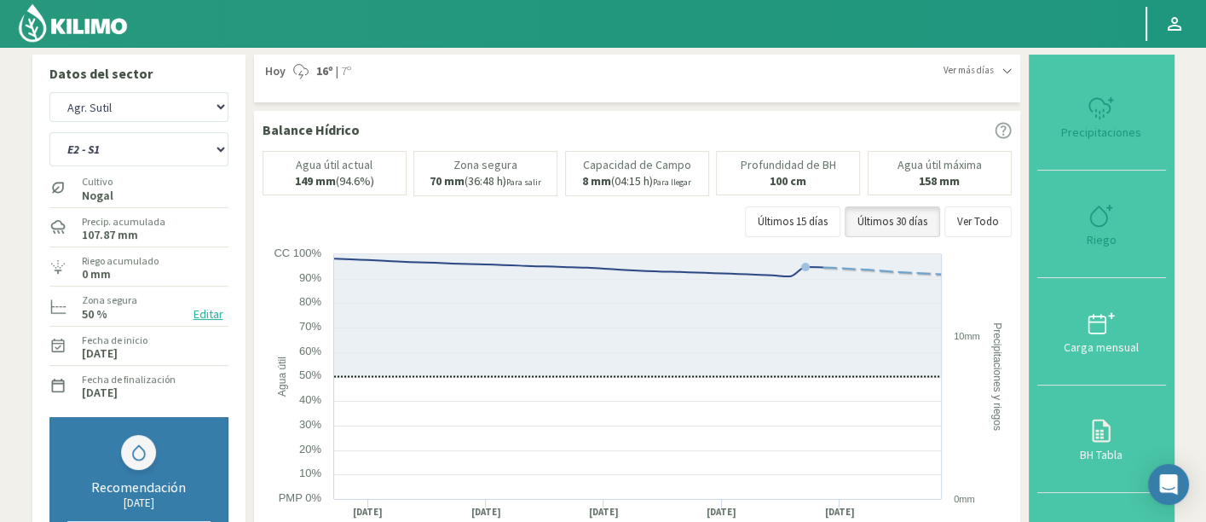
select select "164: Object"
select select "1421: Object"
click at [174, 159] on select "E1 - S1 E1 - S2 E1 - S3 E1 - S4 E1 - S5 E2 - S1 E2 - S2 E2 - S3 E2 - S4 E2 - S5…" at bounding box center [138, 149] width 179 height 34
click at [49, 132] on select "E1 - S1 E1 - S2 E1 - S3 E1 - S4 E1 - S5 E2 - S1 E2 - S2 E2 - S3 E2 - S4 E2 - S5…" at bounding box center [138, 149] width 179 height 34
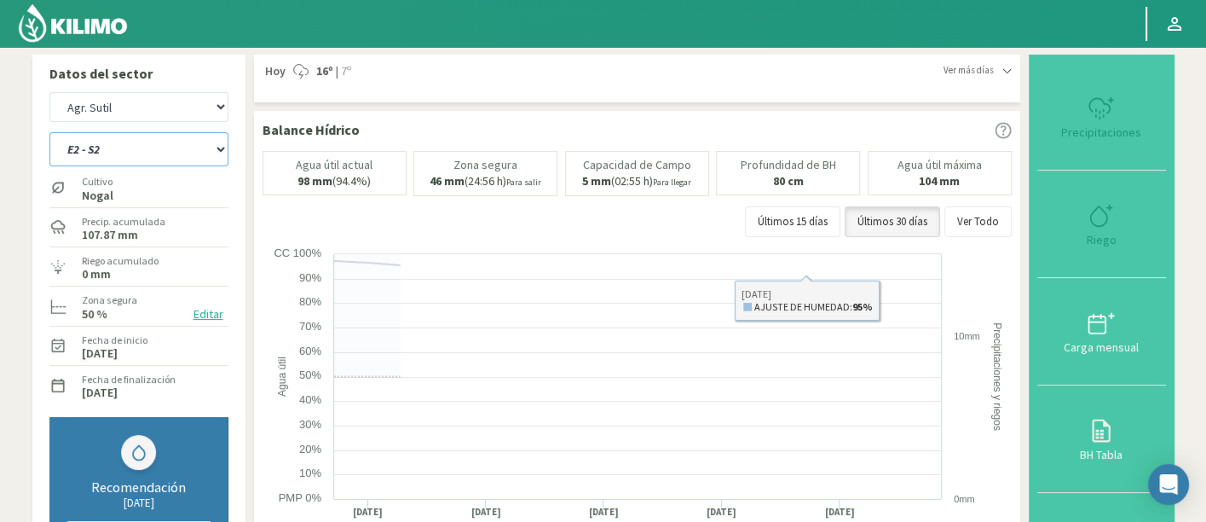
select select "205: Object"
select select "1701: Object"
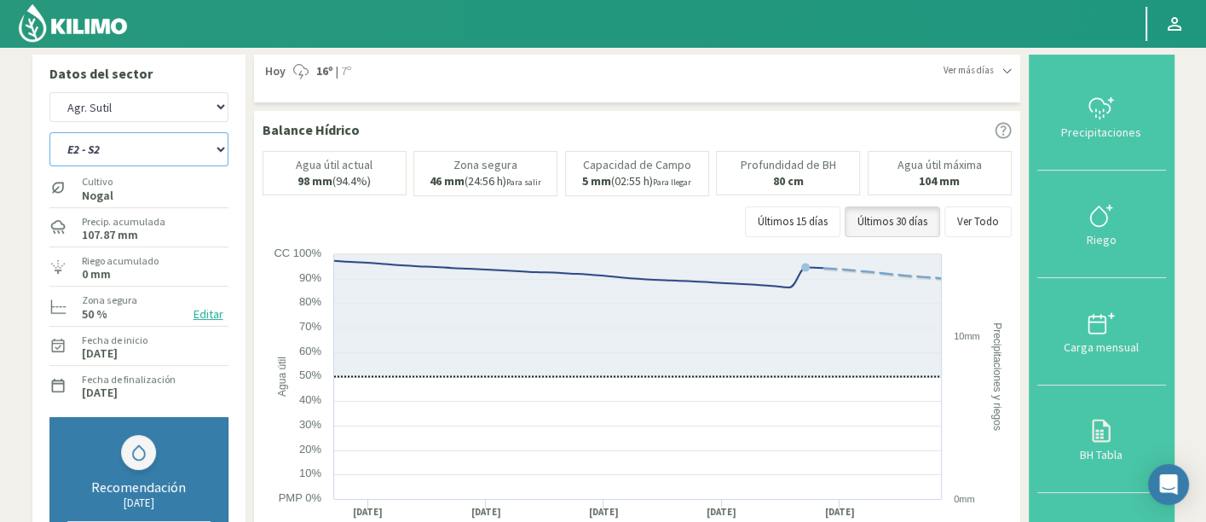
click at [205, 154] on select "E1 - S1 E1 - S2 E1 - S3 E1 - S4 E1 - S5 E2 - S1 E2 - S2 E2 - S3 E2 - S4 E2 - S5…" at bounding box center [138, 149] width 179 height 34
click at [49, 132] on select "E1 - S1 E1 - S2 E1 - S3 E1 - S4 E1 - S5 E2 - S1 E2 - S2 E2 - S3 E2 - S4 E2 - S5…" at bounding box center [138, 149] width 179 height 34
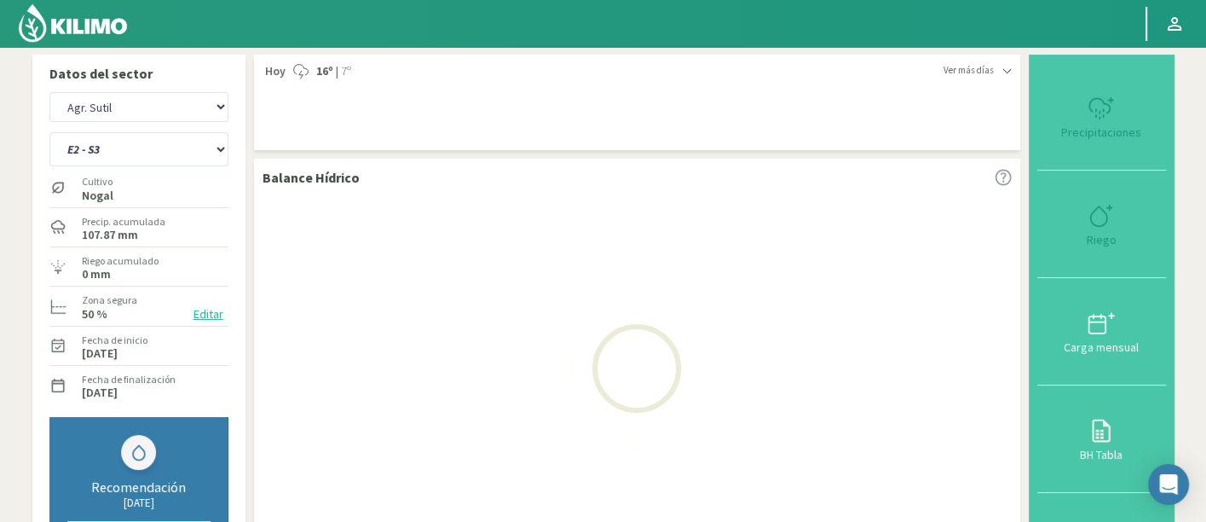
select select "246: Object"
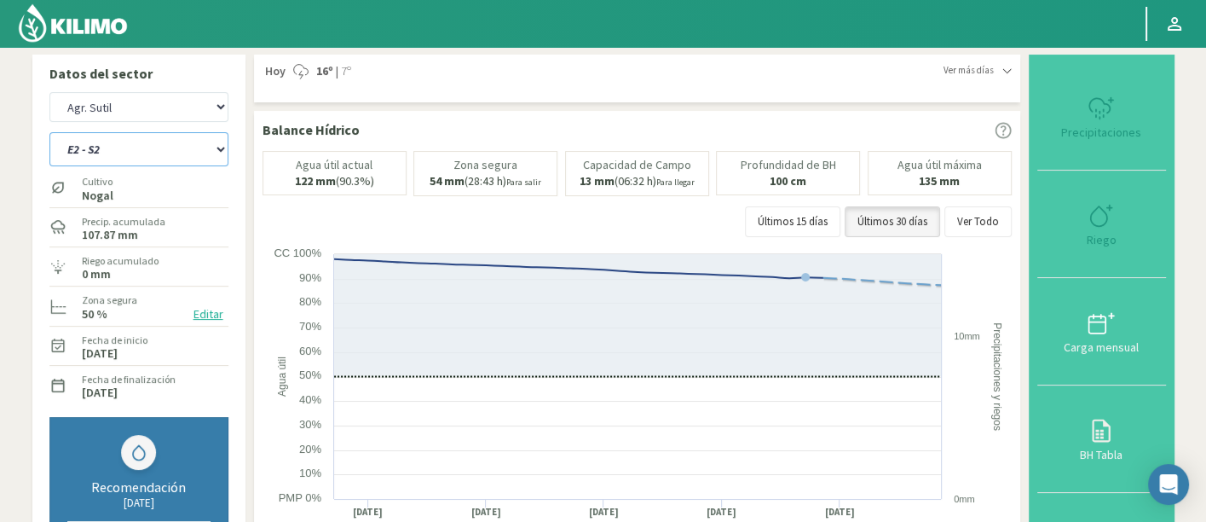
select select "1981: Object"
click at [124, 140] on select "E1 - S1 E1 - S2 E1 - S3 E1 - S4 E1 - S5 E2 - S1 E2 - S2 E2 - S3 E2 - S4 E2 - S5…" at bounding box center [138, 149] width 179 height 34
click at [49, 132] on select "E1 - S1 E1 - S2 E1 - S3 E1 - S4 E1 - S5 E2 - S1 E2 - S2 E2 - S3 E2 - S4 E2 - S5…" at bounding box center [138, 149] width 179 height 34
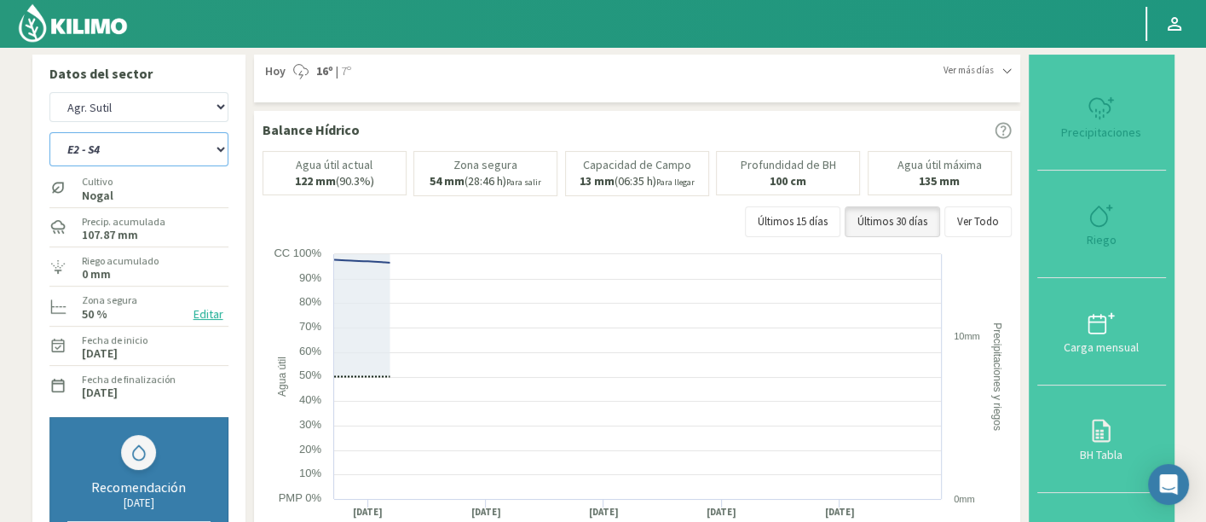
select select "287: Object"
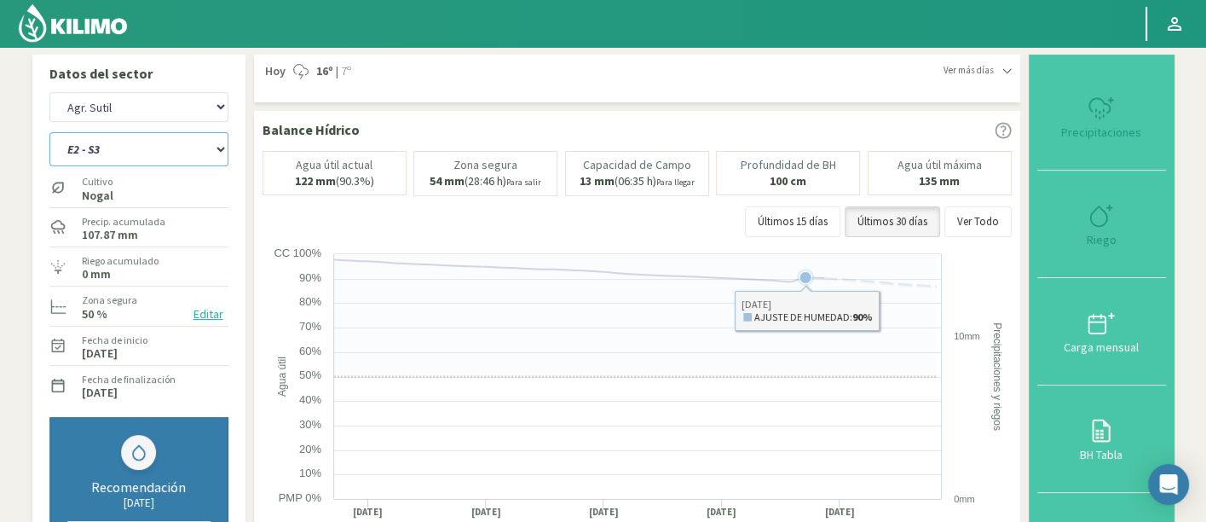
select select "2261: Object"
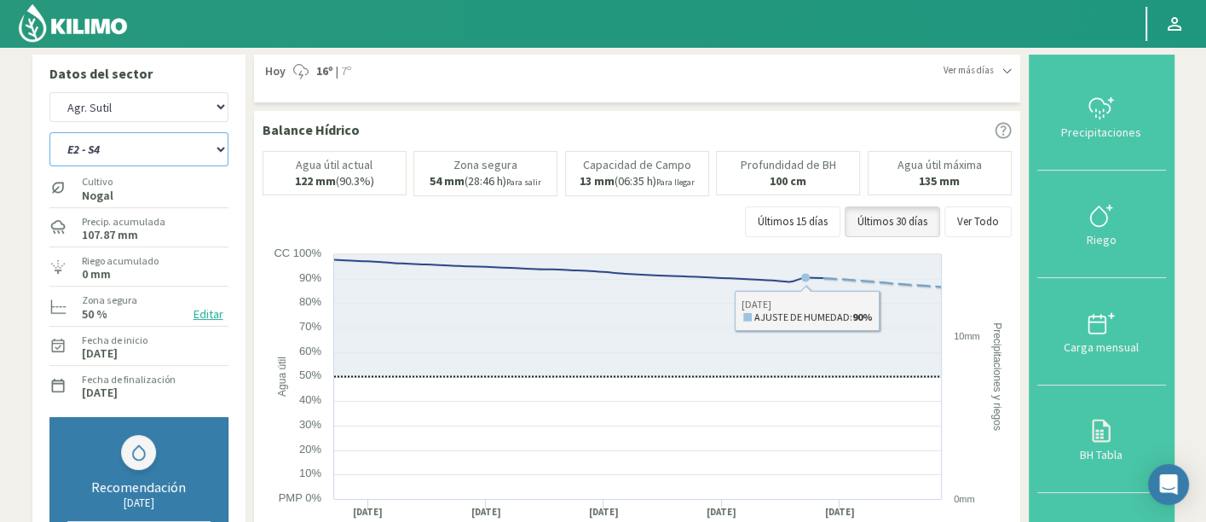
click at [89, 145] on select "E1 - S1 E1 - S2 E1 - S3 E1 - S4 E1 - S5 E2 - S1 E2 - S2 E2 - S3 E2 - S4 E2 - S5…" at bounding box center [138, 149] width 179 height 34
click at [49, 132] on select "E1 - S1 E1 - S2 E1 - S3 E1 - S4 E1 - S5 E2 - S1 E2 - S2 E2 - S3 E2 - S4 E2 - S5…" at bounding box center [138, 149] width 179 height 34
select select "328: Object"
select select "2541: Object"
click at [172, 141] on select "E1 - S1 E1 - S2 E1 - S3 E1 - S4 E1 - S5 E2 - S1 E2 - S2 E2 - S3 E2 - S4 E2 - S5…" at bounding box center [138, 149] width 179 height 34
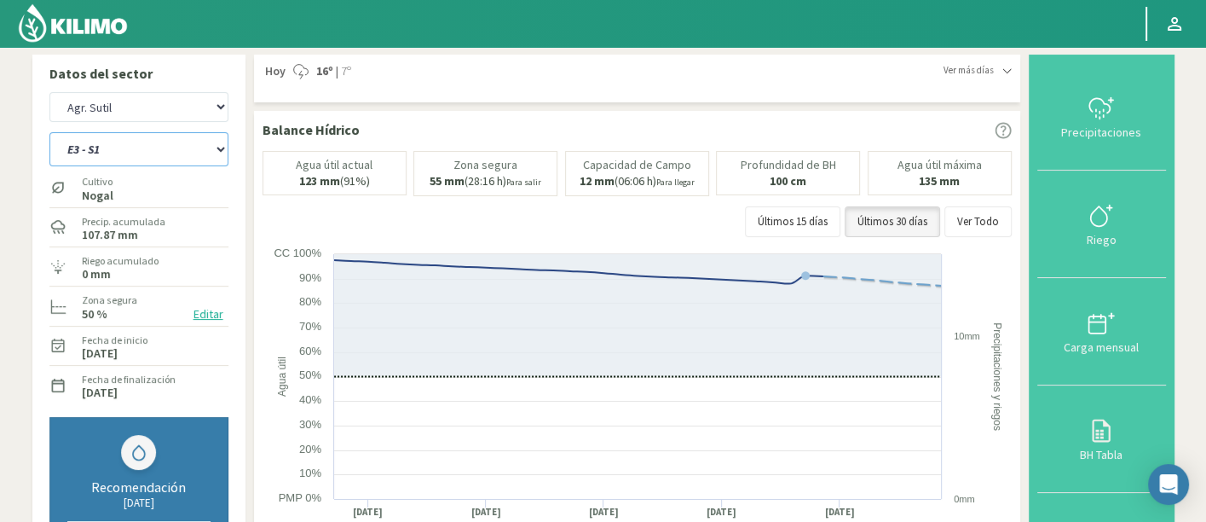
click at [49, 132] on select "E1 - S1 E1 - S2 E1 - S3 E1 - S4 E1 - S5 E2 - S1 E2 - S2 E2 - S3 E2 - S4 E2 - S5…" at bounding box center [138, 149] width 179 height 34
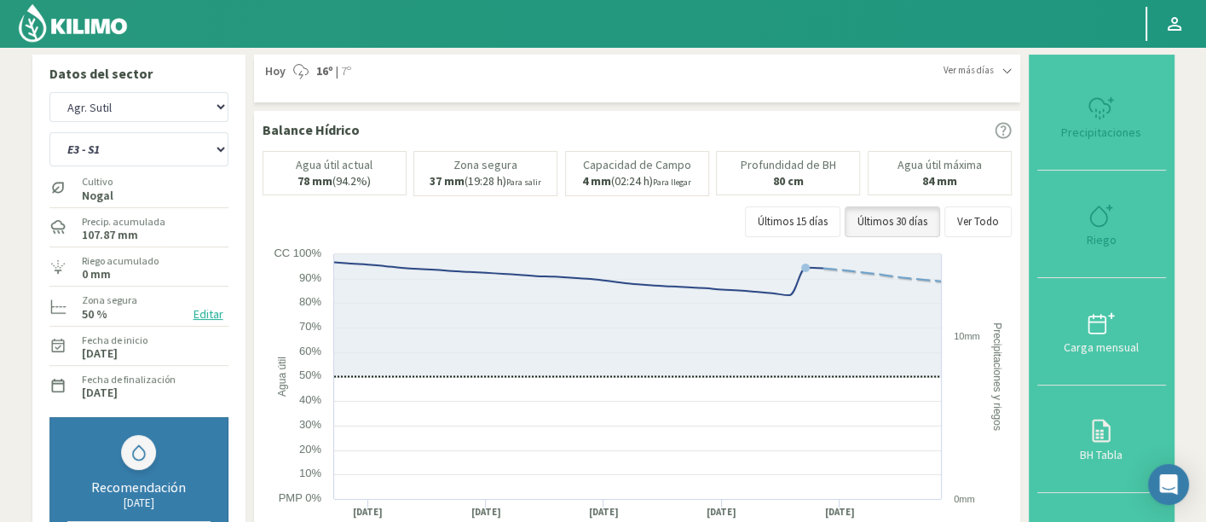
select select "369: Object"
select select "2821: Object"
click at [125, 145] on select "E1 - S1 E1 - S2 E1 - S3 E1 - S4 E1 - S5 E2 - S1 E2 - S2 E2 - S3 E2 - S4 E2 - S5…" at bounding box center [138, 149] width 179 height 34
click at [49, 132] on select "E1 - S1 E1 - S2 E1 - S3 E1 - S4 E1 - S5 E2 - S1 E2 - S2 E2 - S3 E2 - S4 E2 - S5…" at bounding box center [138, 149] width 179 height 34
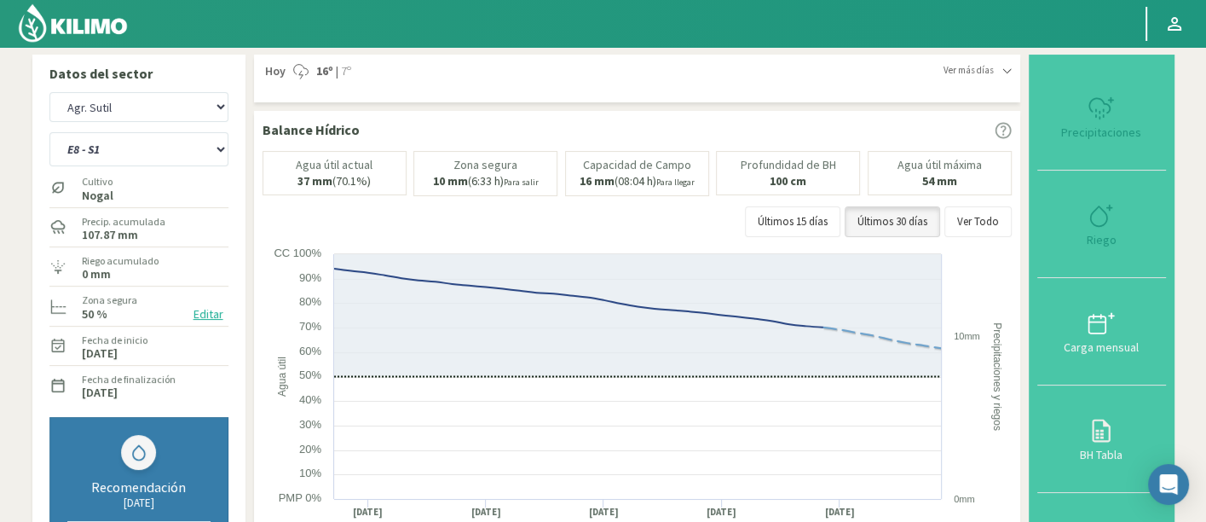
select select "410: Object"
select select "3101: Object"
select select "475: Object"
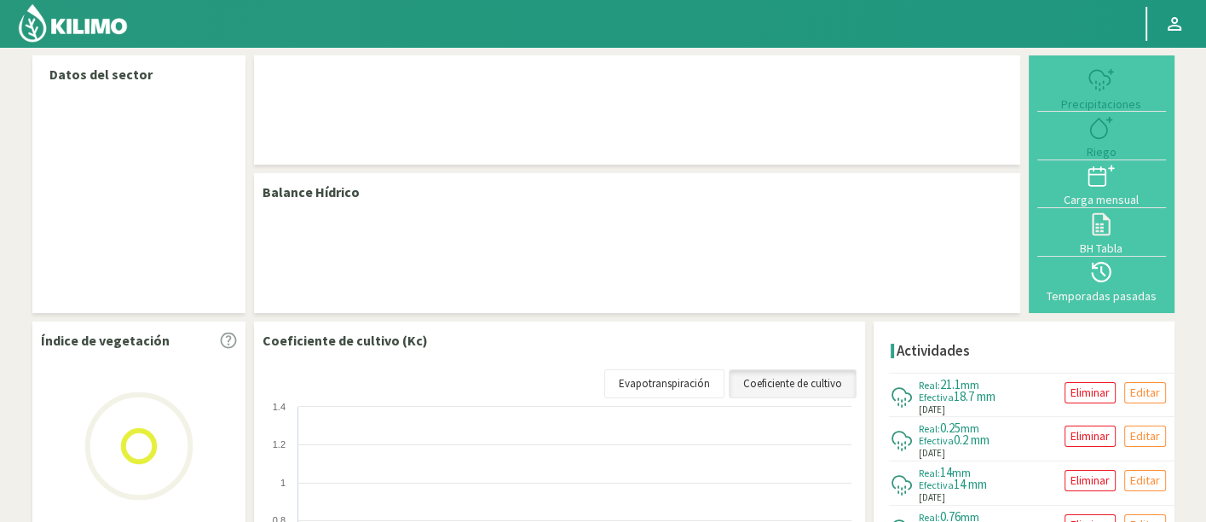
select select "21: Object"
select select "35: Object"
select select "21: Object"
select select "35: Object"
